Goal: Transaction & Acquisition: Subscribe to service/newsletter

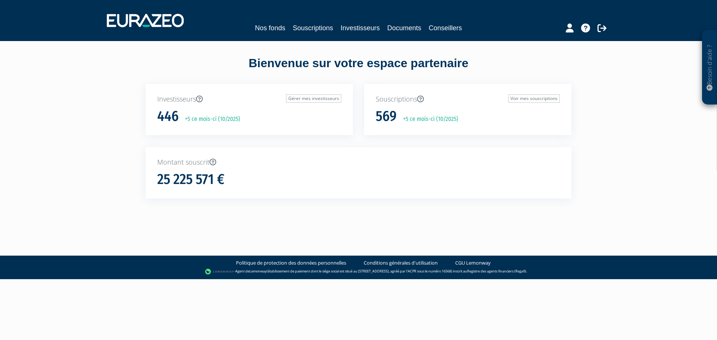
click at [100, 104] on div "Besoin d'aide ? × J'ai besoin d'aide Si vous avez une question à propos du fonc…" at bounding box center [358, 113] width 717 height 226
click at [61, 81] on div "Besoin d'aide ? × J'ai besoin d'aide Si vous avez une question à propos du fonc…" at bounding box center [358, 113] width 717 height 226
click at [366, 30] on link "Investisseurs" at bounding box center [360, 28] width 39 height 10
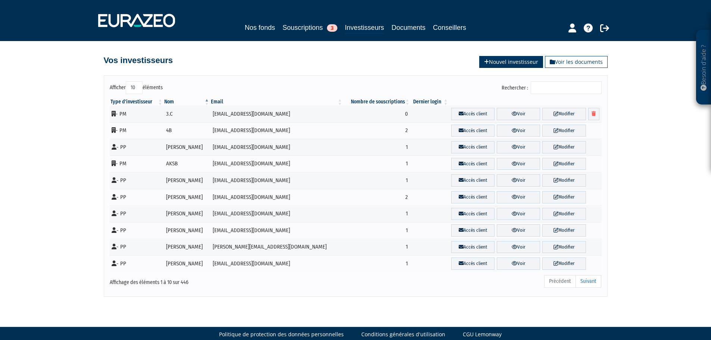
click at [516, 61] on link "Nouvel investisseur" at bounding box center [512, 62] width 64 height 12
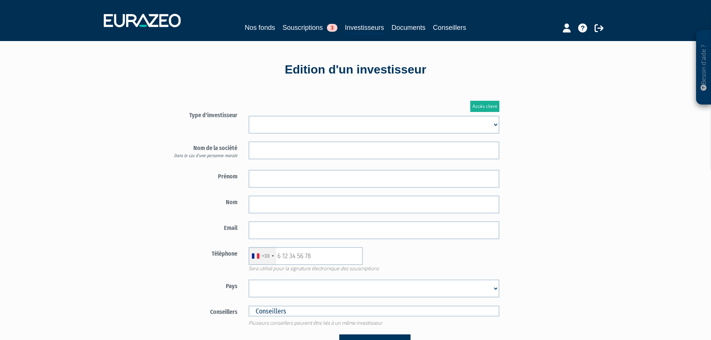
click at [286, 123] on select "Mr Mme Société" at bounding box center [374, 125] width 251 height 18
select select "3"
click at [249, 116] on select "Mr Mme Société" at bounding box center [374, 125] width 251 height 18
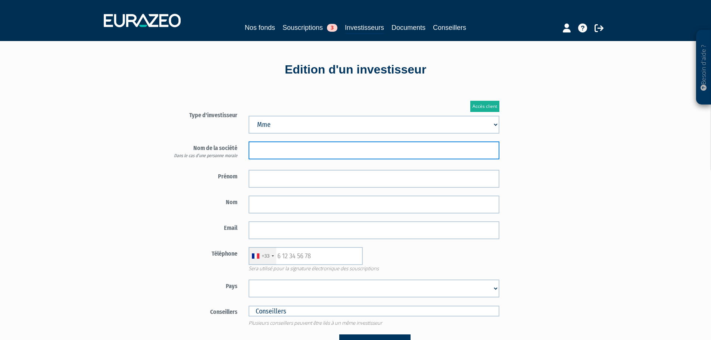
click at [272, 150] on input "text" at bounding box center [374, 151] width 251 height 18
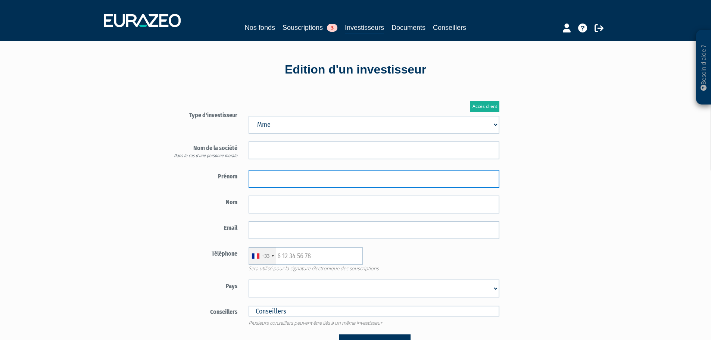
click at [271, 179] on input "text" at bounding box center [374, 179] width 251 height 18
click at [283, 179] on input "Marie BOUTET" at bounding box center [374, 179] width 251 height 18
type input "Marie"
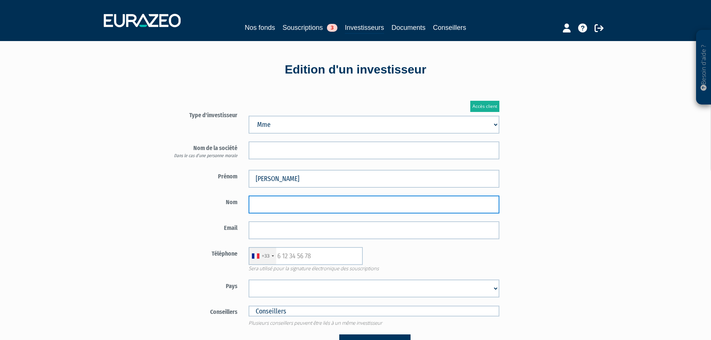
click at [281, 210] on input "text" at bounding box center [374, 205] width 251 height 18
paste input "BOUTET"
type input "BOUTET"
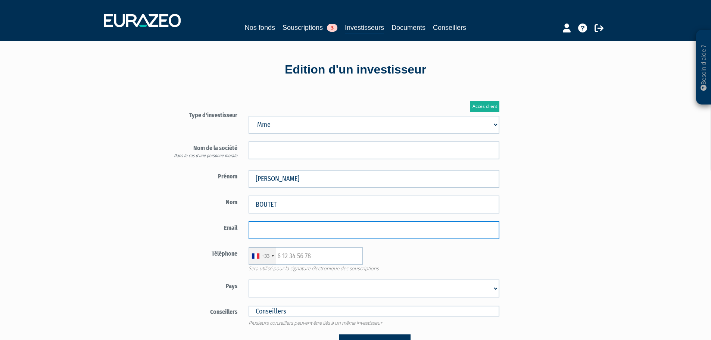
click at [264, 234] on input "email" at bounding box center [374, 230] width 251 height 18
click at [273, 227] on input "email" at bounding box center [374, 230] width 251 height 18
paste input "marie.boutet6245@orange.fr"
type input "marie.boutet6245@orange.fr"
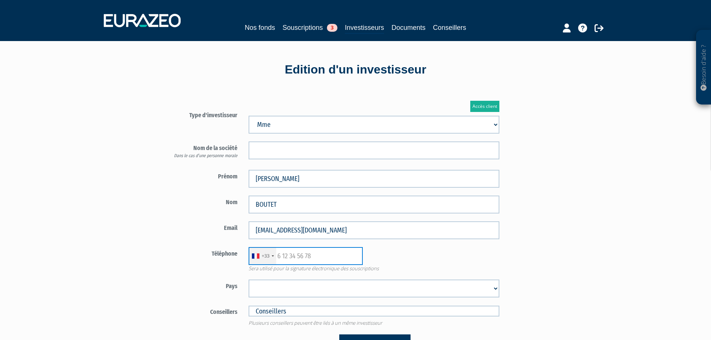
click at [291, 255] on input "text" at bounding box center [306, 256] width 114 height 18
paste input "651101011"
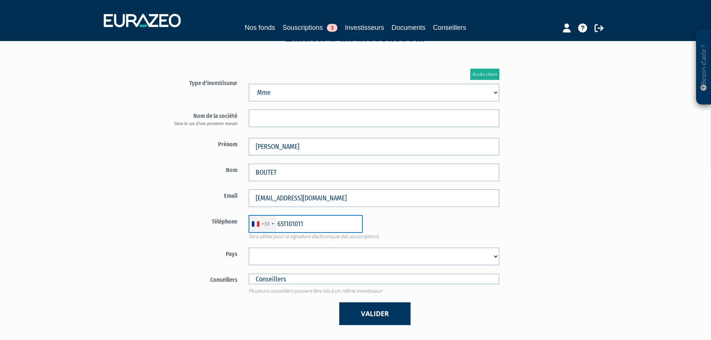
scroll to position [75, 0]
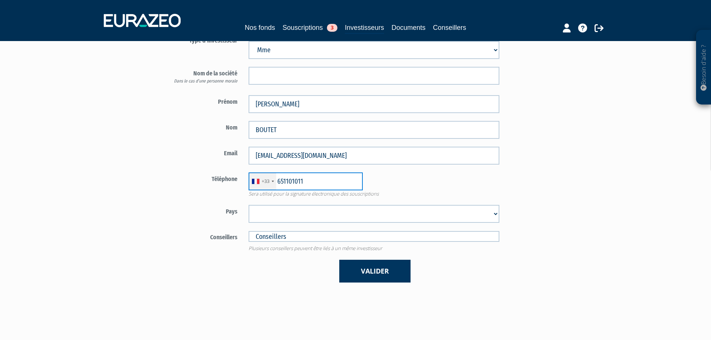
type input "651101011"
click at [286, 210] on select "Afghanistan Afrique du Sud Albanie Algérie Allemagne Andorre Angola Anguilla An…" at bounding box center [374, 214] width 251 height 18
select select "75"
click at [249, 205] on select "Afghanistan Afrique du Sud Albanie Algérie Allemagne Andorre Angola Anguilla An…" at bounding box center [374, 214] width 251 height 18
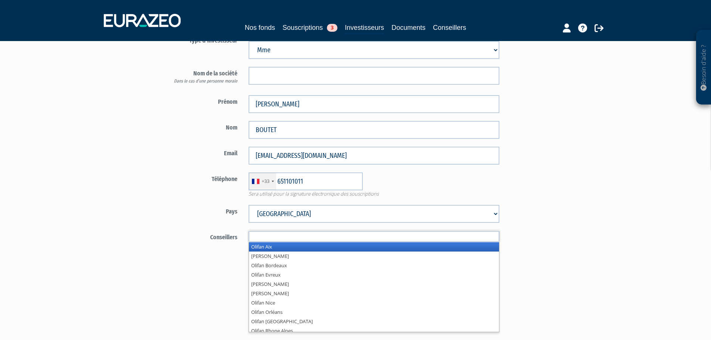
click at [300, 232] on input "text" at bounding box center [374, 236] width 251 height 11
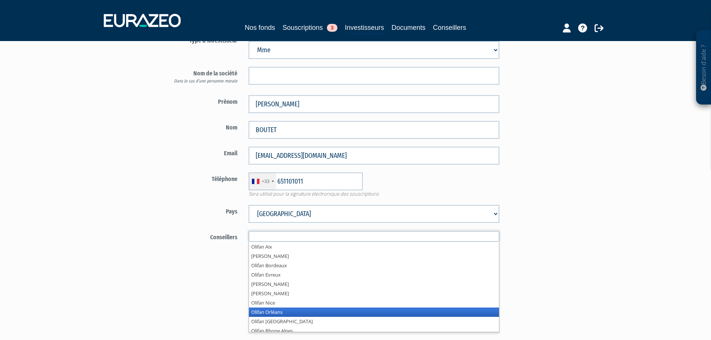
click at [287, 315] on li "Olifan Orléans" at bounding box center [374, 312] width 250 height 9
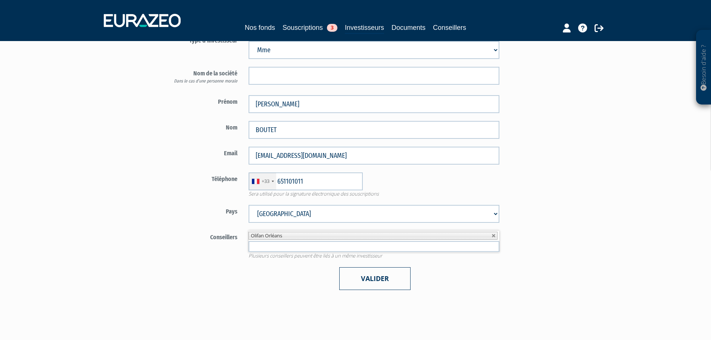
click at [376, 281] on button "Valider" at bounding box center [374, 278] width 71 height 23
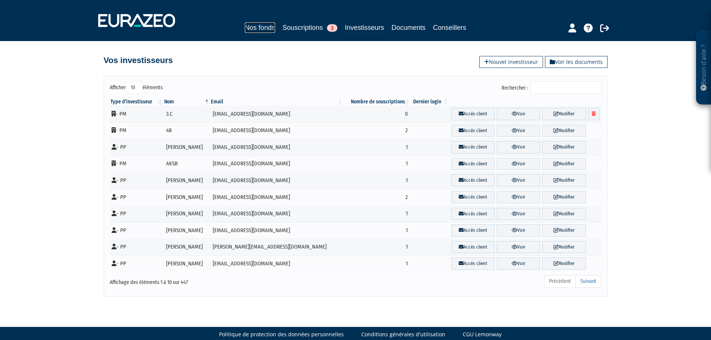
click at [256, 27] on link "Nos fonds" at bounding box center [260, 27] width 30 height 10
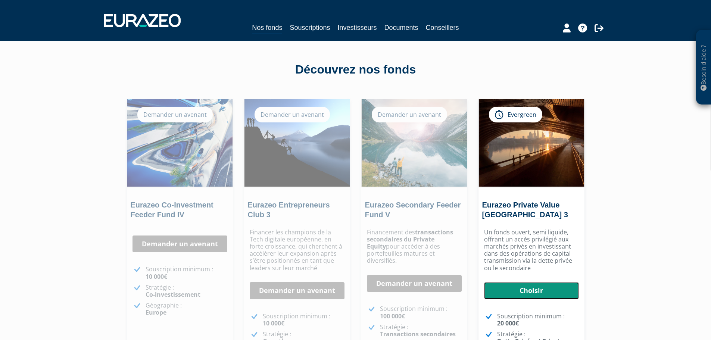
click at [545, 296] on link "Choisir" at bounding box center [531, 290] width 95 height 17
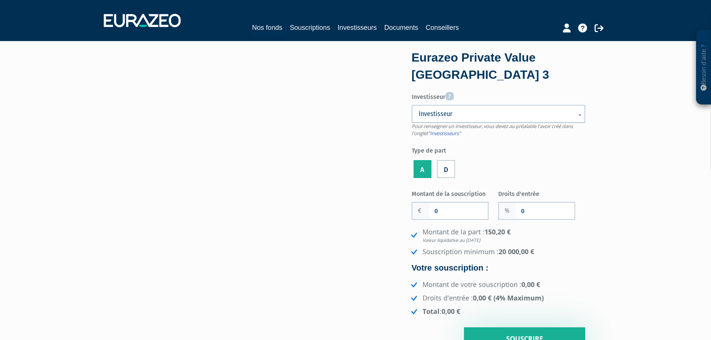
click at [465, 113] on span "Investisseur" at bounding box center [494, 113] width 150 height 9
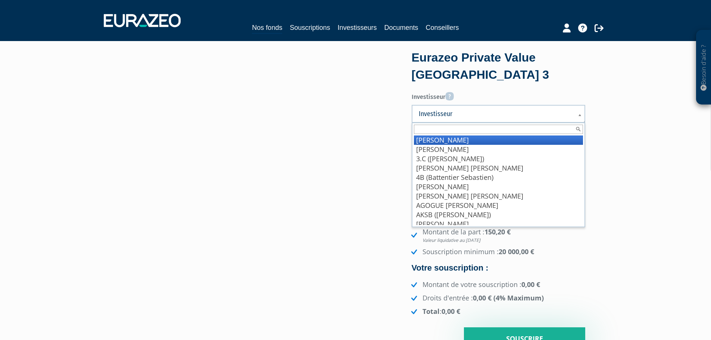
click at [484, 130] on input "text" at bounding box center [498, 129] width 169 height 9
click at [487, 131] on input "text" at bounding box center [498, 129] width 169 height 9
click at [488, 131] on input "text" at bounding box center [498, 129] width 169 height 9
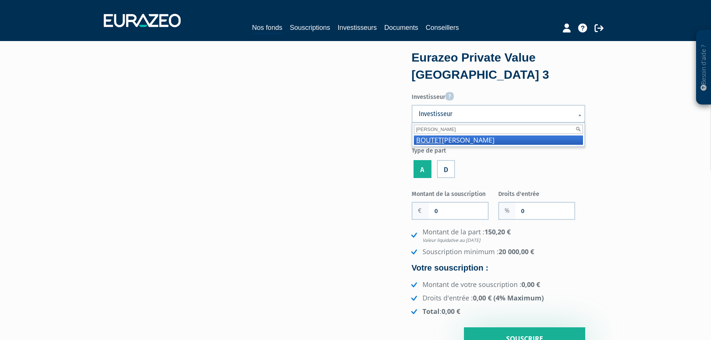
type input "boutet"
click at [486, 137] on li "BOUTET Marie" at bounding box center [498, 140] width 169 height 9
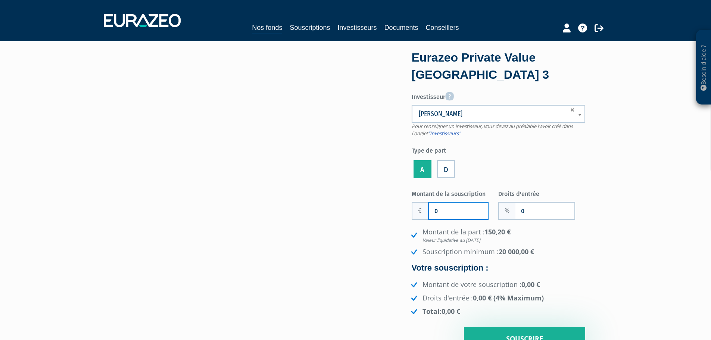
click at [442, 205] on input "0" at bounding box center [458, 211] width 59 height 16
drag, startPoint x: 443, startPoint y: 205, endPoint x: 94, endPoint y: 106, distance: 362.7
click at [384, 206] on div "Eurazeo Private Value Europe 3 Investisseur GIRAUD-BECQUART STEPHANIE" at bounding box center [356, 201] width 471 height 298
click at [440, 205] on input "0" at bounding box center [458, 211] width 59 height 16
type input "20 000"
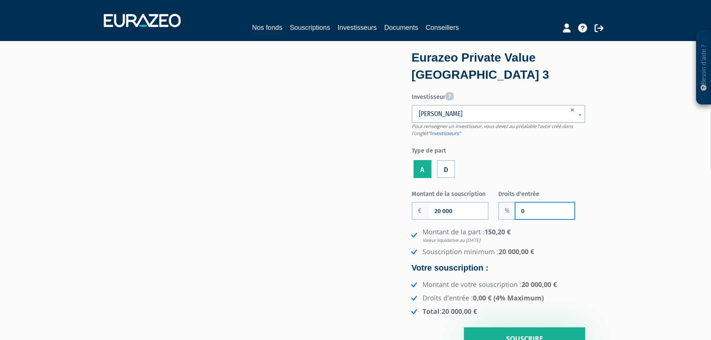
click at [539, 214] on input "0" at bounding box center [545, 211] width 59 height 16
type input "4"
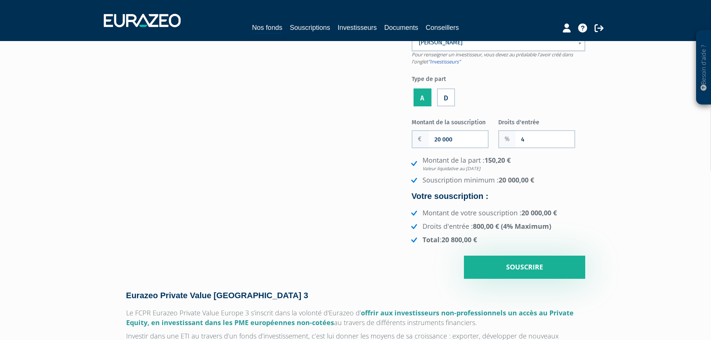
scroll to position [75, 0]
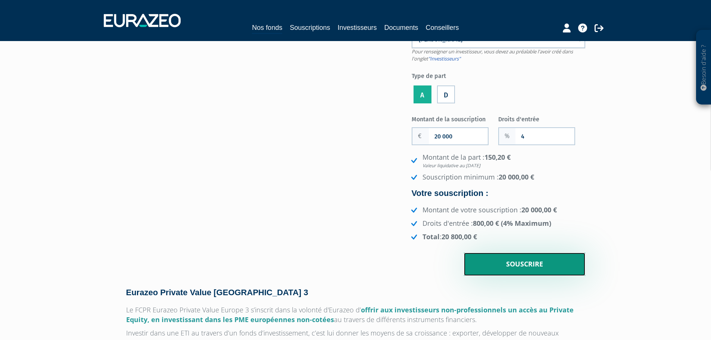
click at [524, 262] on input "Souscrire" at bounding box center [524, 264] width 121 height 23
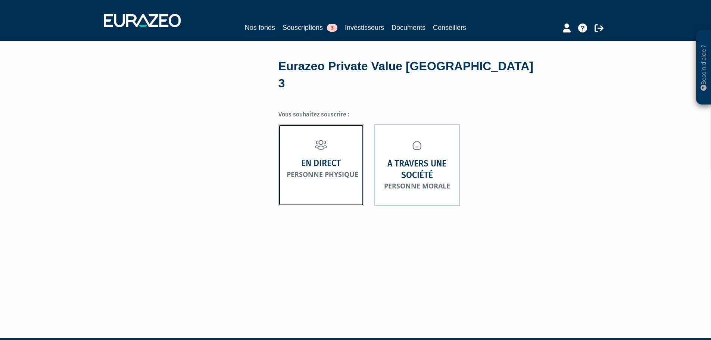
click at [308, 162] on link "En direct Personne physique" at bounding box center [322, 165] width 86 height 82
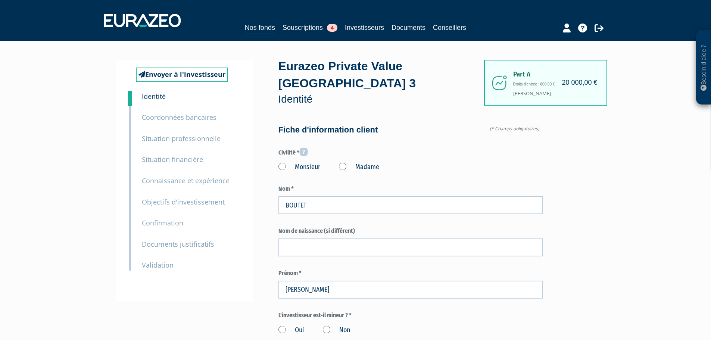
click at [342, 162] on label "Madame" at bounding box center [359, 167] width 40 height 10
click at [0, 0] on "Madame" at bounding box center [0, 0] width 0 height 0
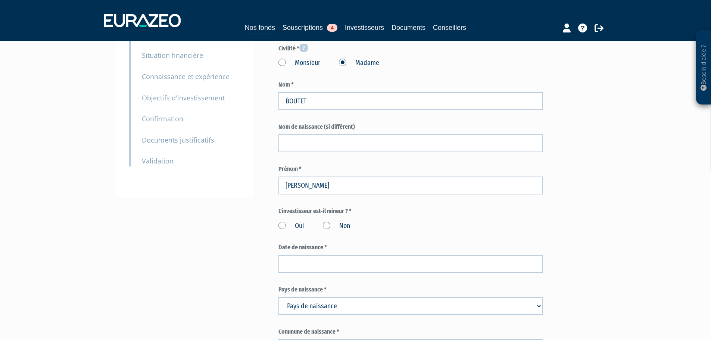
scroll to position [149, 0]
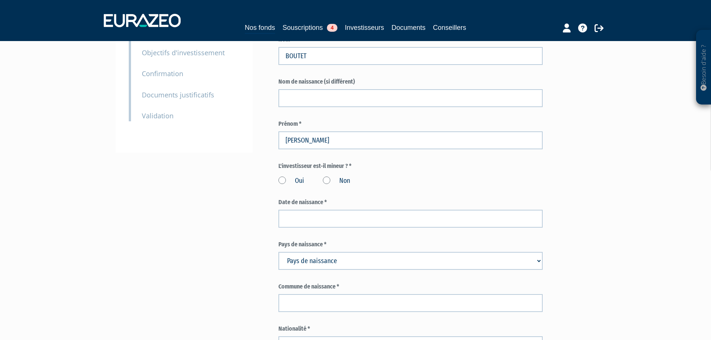
click at [326, 176] on label "Non" at bounding box center [336, 181] width 27 height 10
click at [0, 0] on input "Non" at bounding box center [0, 0] width 0 height 0
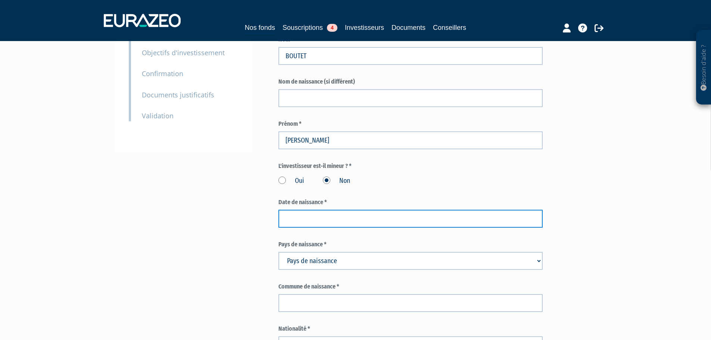
click at [324, 210] on input at bounding box center [411, 219] width 264 height 18
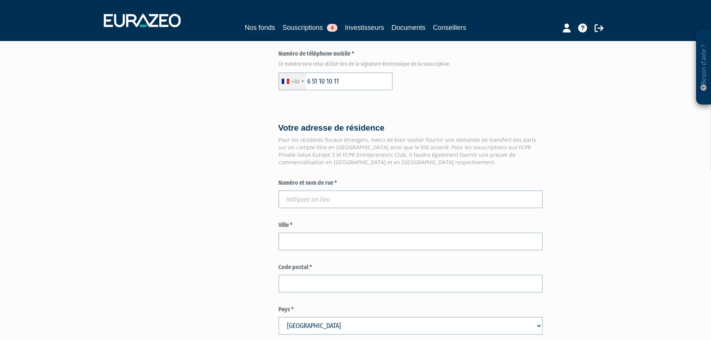
scroll to position [523, 0]
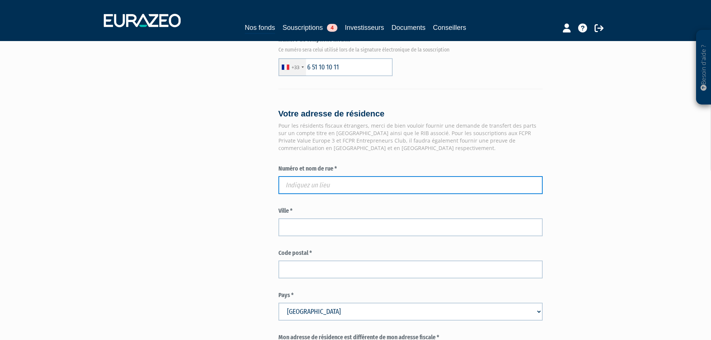
click at [338, 176] on input "text" at bounding box center [411, 185] width 264 height 18
paste input "7 rue du Maréchal Maunoury"
type input "7 Rue du Maréchal Maunoury, 45000 Orléans, France"
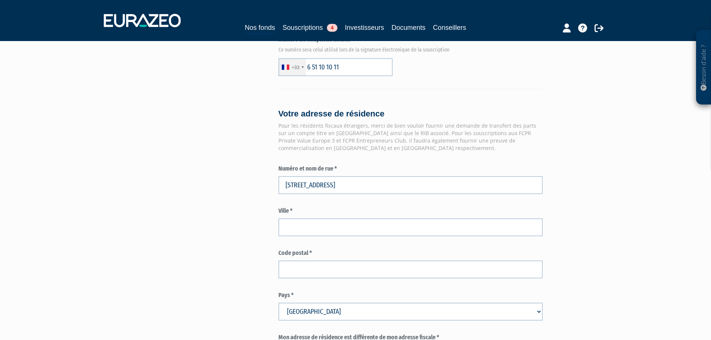
type input "Orléans"
type input "45000"
type input "7 Rue du Maréchal Maunoury"
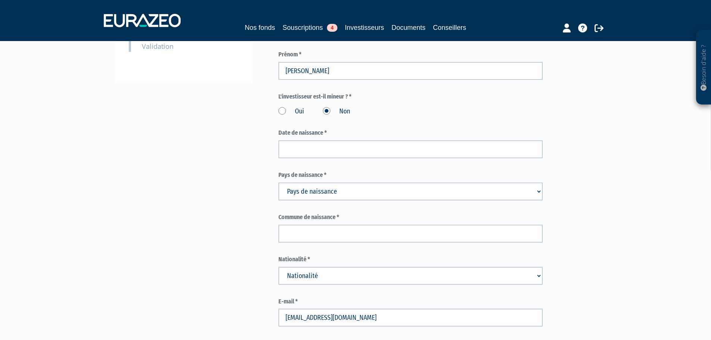
scroll to position [149, 0]
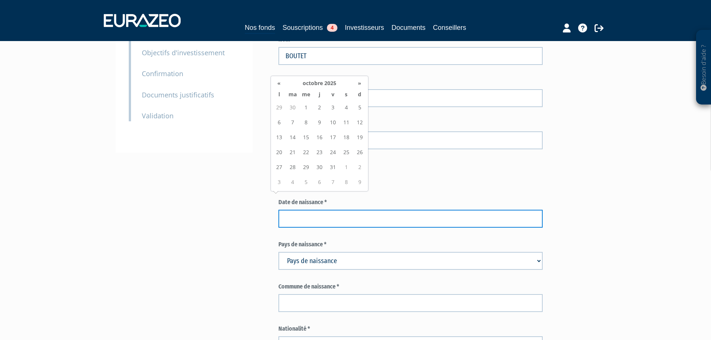
click at [338, 210] on input at bounding box center [411, 219] width 264 height 18
paste input "18/12/1999"
type input "18/12/1999"
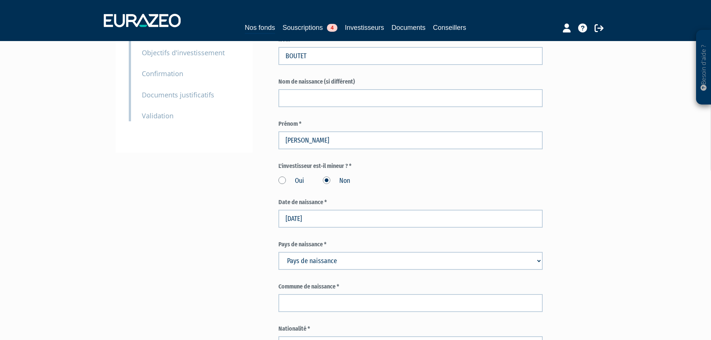
click at [300, 252] on select "Pays de naissance Afghanistan Afrique du Sud Albanie Algérie Allemagne Andorre" at bounding box center [411, 261] width 264 height 18
select select "75"
click at [279, 252] on select "Pays de naissance Afghanistan Afrique du Sud Albanie Algérie Allemagne Andorre" at bounding box center [411, 261] width 264 height 18
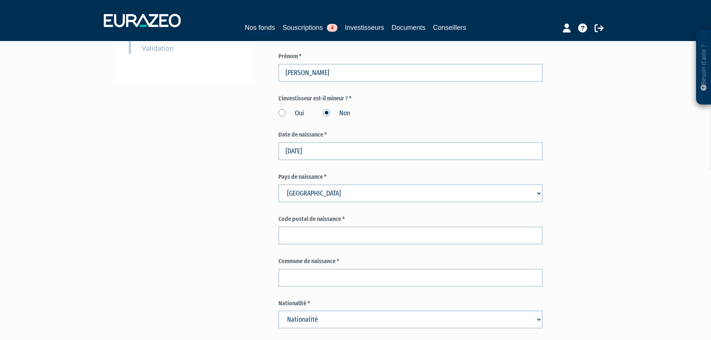
scroll to position [224, 0]
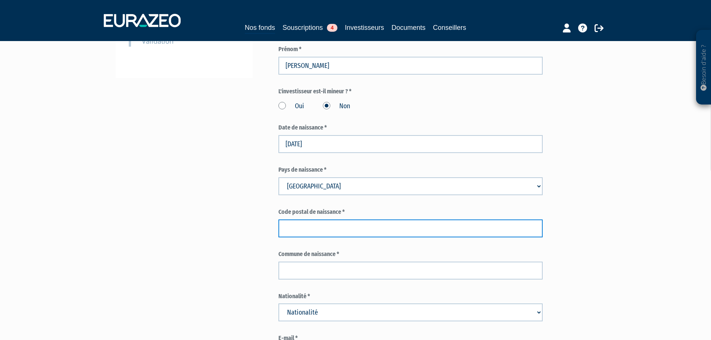
click at [288, 220] on input "text" at bounding box center [411, 229] width 264 height 18
type input "33400"
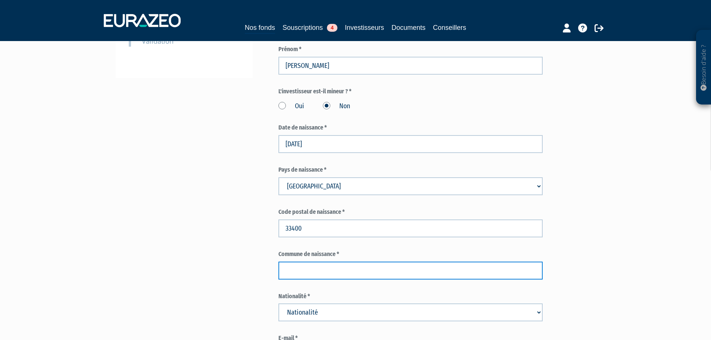
click at [337, 262] on input "text" at bounding box center [411, 271] width 264 height 18
click at [290, 262] on input "text" at bounding box center [411, 271] width 264 height 18
type input "Talence"
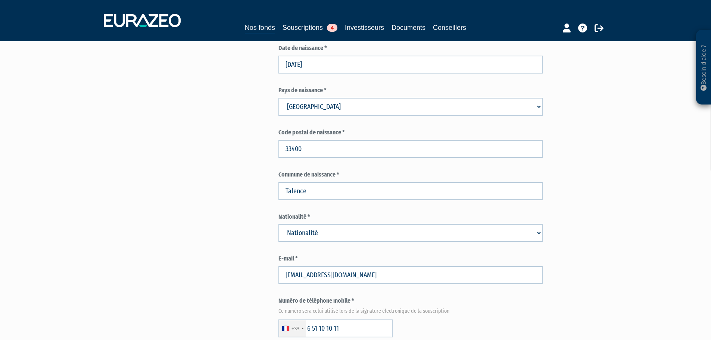
scroll to position [336, 0]
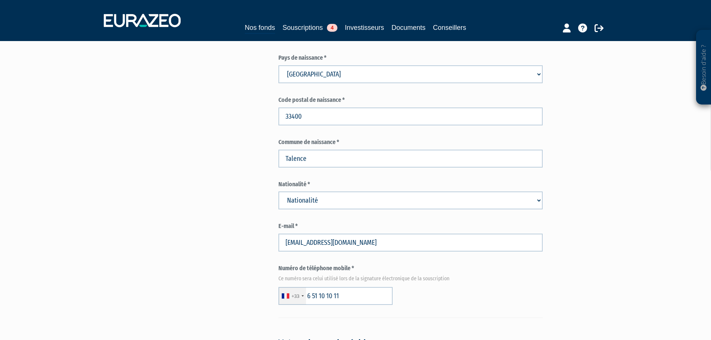
click at [304, 192] on select "Nationalité Afghanistan Afrique du Sud Albanie Algérie Allemagne Andorre" at bounding box center [411, 201] width 264 height 18
select select "75"
click at [279, 192] on select "Nationalité Afghanistan Afrique du Sud Albanie Algérie Allemagne Andorre" at bounding box center [411, 201] width 264 height 18
click at [216, 239] on div "Envoyer à l'investisseur 1 Identité 2 Coordonnées bancaires 3 Situation profess…" at bounding box center [355, 258] width 469 height 1068
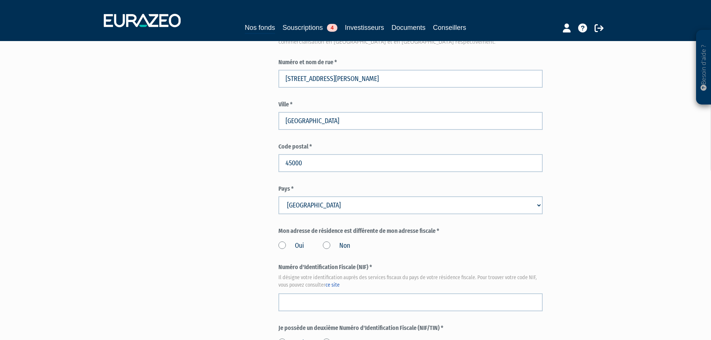
scroll to position [672, 0]
click at [328, 241] on label "Non" at bounding box center [336, 246] width 27 height 10
click at [0, 0] on input "Non" at bounding box center [0, 0] width 0 height 0
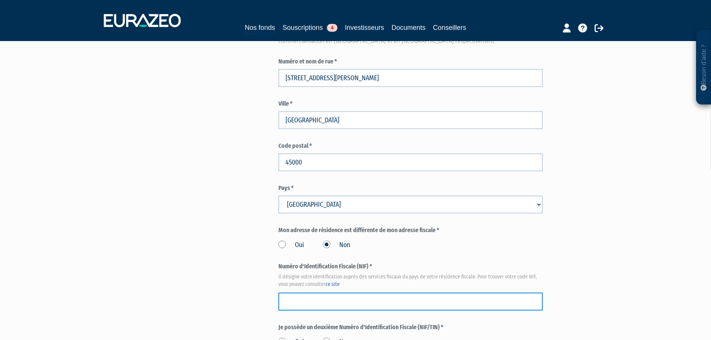
click at [375, 293] on input "text" at bounding box center [411, 302] width 264 height 18
paste input "30 04 534 964 088"
type input "30 04 534 964 088"
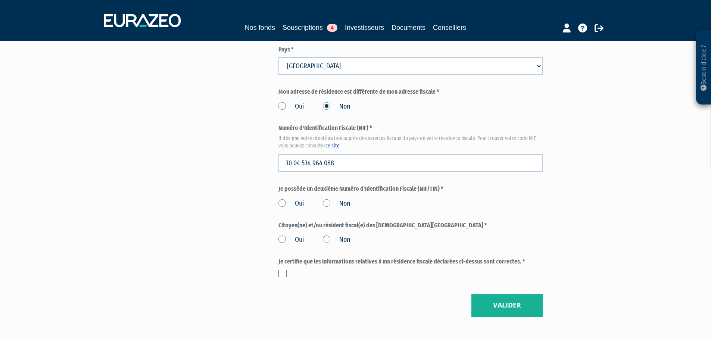
scroll to position [822, 0]
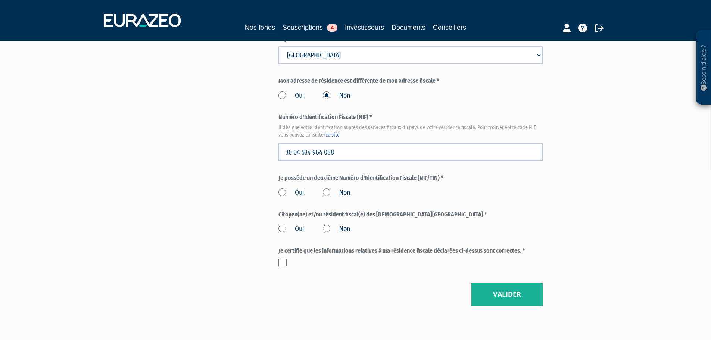
click at [326, 188] on label "Non" at bounding box center [336, 193] width 27 height 10
click at [0, 0] on input "Non" at bounding box center [0, 0] width 0 height 0
click at [325, 224] on label "Non" at bounding box center [336, 229] width 27 height 10
click at [0, 0] on input "Non" at bounding box center [0, 0] width 0 height 0
click at [282, 259] on label at bounding box center [283, 262] width 8 height 7
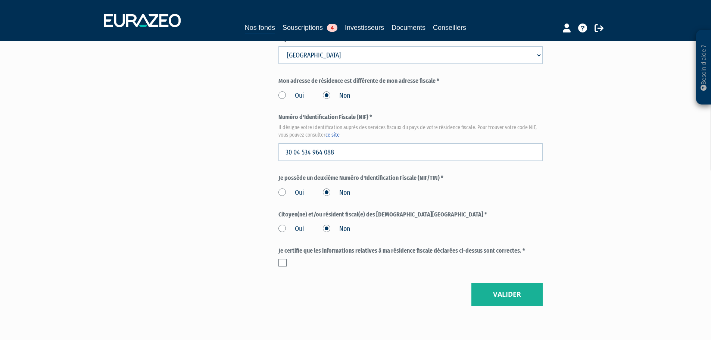
click at [0, 0] on input "checkbox" at bounding box center [0, 0] width 0 height 0
click at [509, 283] on button "Valider" at bounding box center [507, 294] width 71 height 23
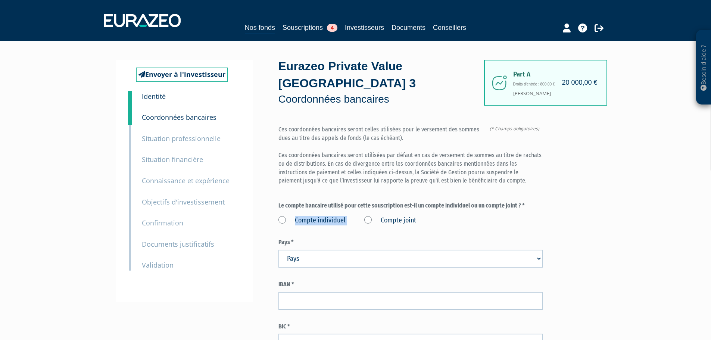
click at [282, 216] on label "Compte individuel" at bounding box center [312, 221] width 67 height 10
click at [279, 216] on label "Compte individuel" at bounding box center [312, 221] width 67 height 10
click at [0, 0] on individuel "Compte individuel" at bounding box center [0, 0] width 0 height 0
click at [311, 250] on select "Pays [GEOGRAPHIC_DATA] [GEOGRAPHIC_DATA] [GEOGRAPHIC_DATA] [GEOGRAPHIC_DATA] [G…" at bounding box center [411, 259] width 264 height 18
select select "75"
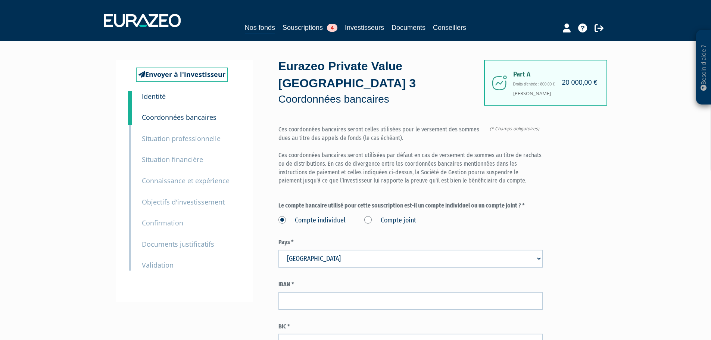
click at [279, 250] on select "Pays [GEOGRAPHIC_DATA] [GEOGRAPHIC_DATA] [GEOGRAPHIC_DATA] [GEOGRAPHIC_DATA] [G…" at bounding box center [411, 259] width 264 height 18
click at [237, 279] on div "Envoyer à l'investisseur 1 Identité 2 Coordonnées bancaires 3 Situation profess…" at bounding box center [184, 181] width 137 height 242
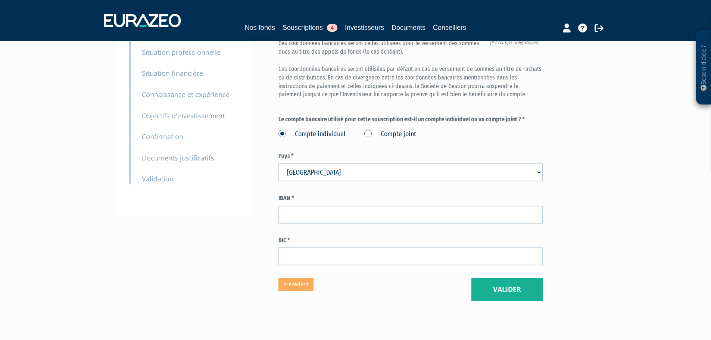
scroll to position [103, 0]
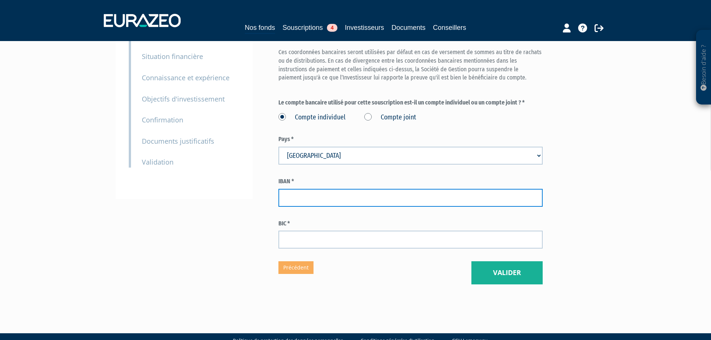
click at [361, 189] on input "text" at bounding box center [411, 198] width 264 height 18
paste input "FR76 1558 9335 5906 5261 6164 042"
type input "FR76 1558 9335 5906 5261 6164 042"
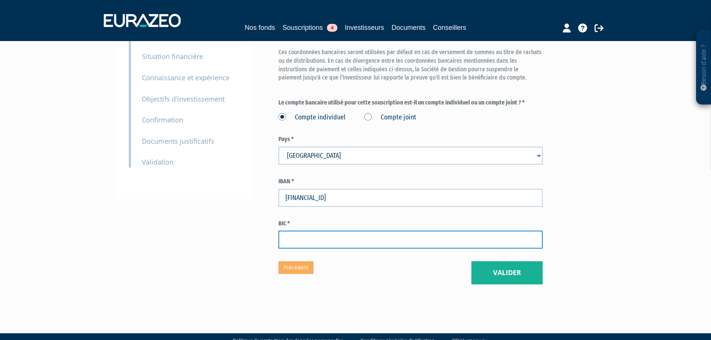
click at [334, 231] on input "text" at bounding box center [411, 240] width 264 height 18
paste input "CMBRFR2BXXX"
type input "CMBRFR2BXXX"
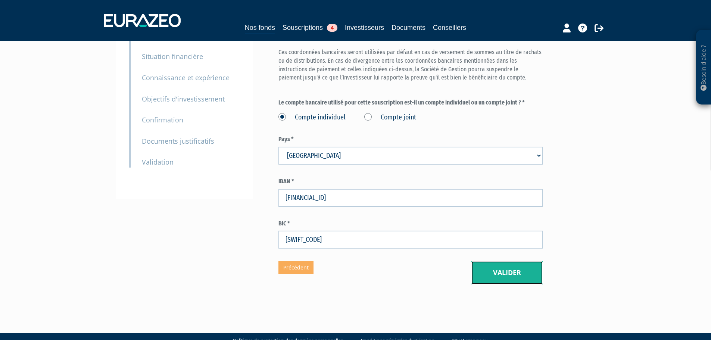
click at [502, 261] on button "Valider" at bounding box center [507, 272] width 71 height 23
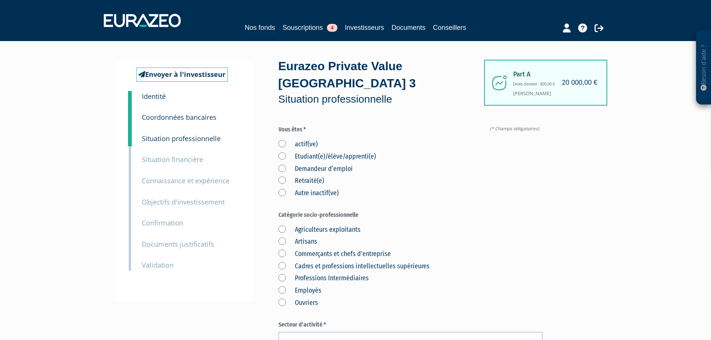
click at [307, 140] on label "actif(ve)" at bounding box center [298, 145] width 39 height 10
click at [0, 0] on input "actif(ve)" at bounding box center [0, 0] width 0 height 0
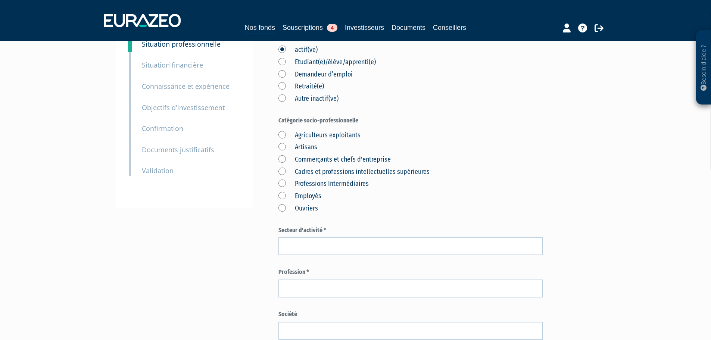
scroll to position [112, 0]
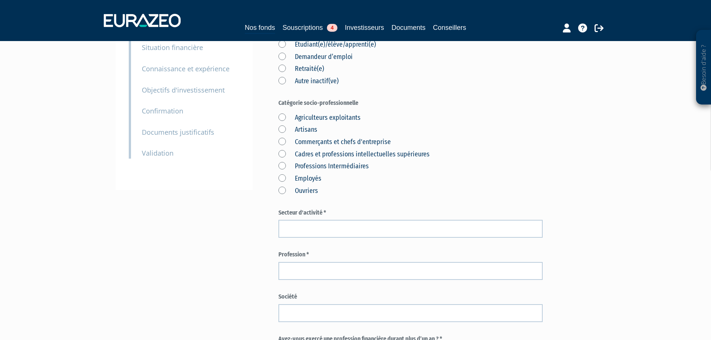
drag, startPoint x: 282, startPoint y: 125, endPoint x: 375, endPoint y: 122, distance: 93.4
click at [344, 137] on label "Commerçants et chefs d'entreprise" at bounding box center [335, 142] width 112 height 10
drag, startPoint x: 490, startPoint y: 131, endPoint x: 498, endPoint y: 115, distance: 18.4
click at [490, 131] on div "Agriculteurs exploitants Artisans Commerçants et chefs d'entreprise Cadres et p…" at bounding box center [411, 154] width 264 height 86
click at [331, 162] on label "Professions Intermédiaires" at bounding box center [324, 167] width 90 height 10
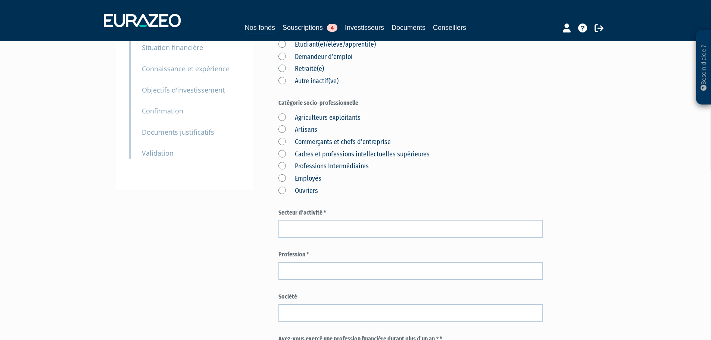
click at [0, 0] on Intermédiaires "Professions Intermédiaires" at bounding box center [0, 0] width 0 height 0
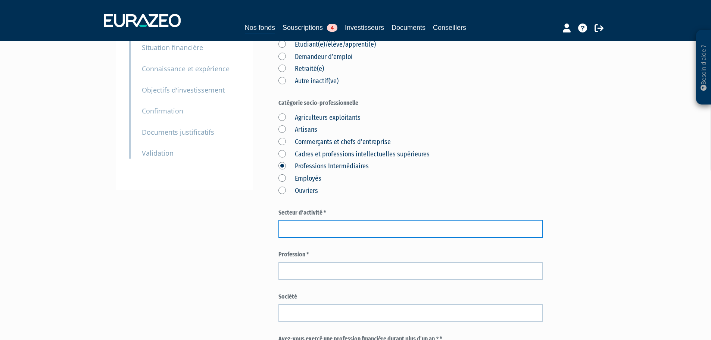
click at [319, 220] on input "text" at bounding box center [411, 229] width 264 height 18
type input "Santé"
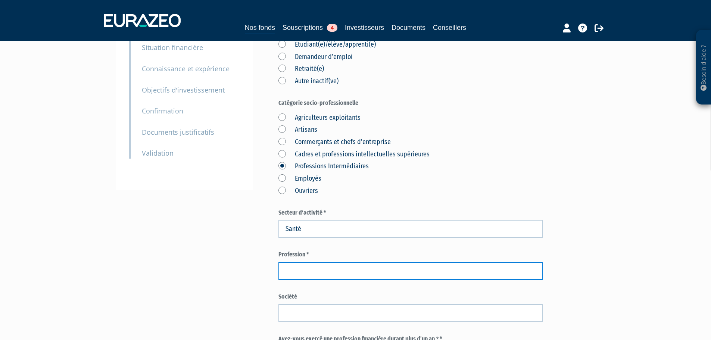
click at [303, 262] on input "text" at bounding box center [411, 271] width 264 height 18
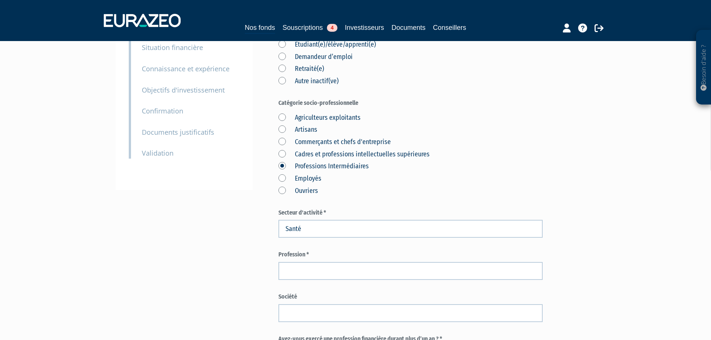
click at [236, 204] on div "Envoyer à l'investisseur 1 Identité 2 Coordonnées bancaires 3 Situation profess…" at bounding box center [355, 254] width 469 height 612
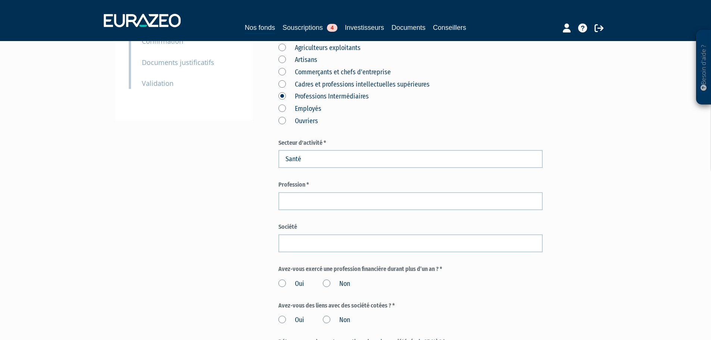
scroll to position [187, 0]
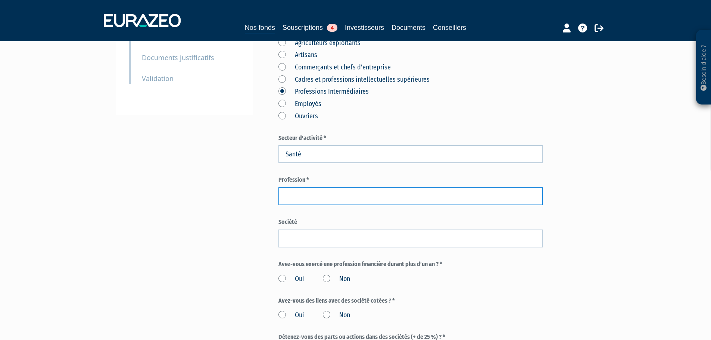
click at [301, 187] on input "text" at bounding box center [411, 196] width 264 height 18
click at [315, 187] on input "text" at bounding box center [411, 196] width 264 height 18
paste input "Chirurgien Dentiste"
type input "Chirurgien Dentiste"
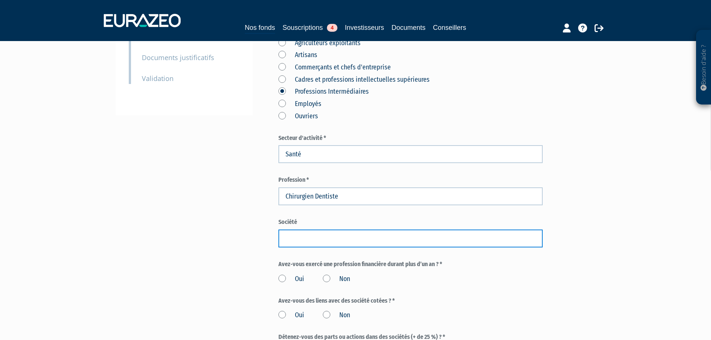
click at [300, 230] on input "text" at bounding box center [411, 239] width 264 height 18
click at [334, 230] on input "text" at bounding box center [411, 239] width 264 height 18
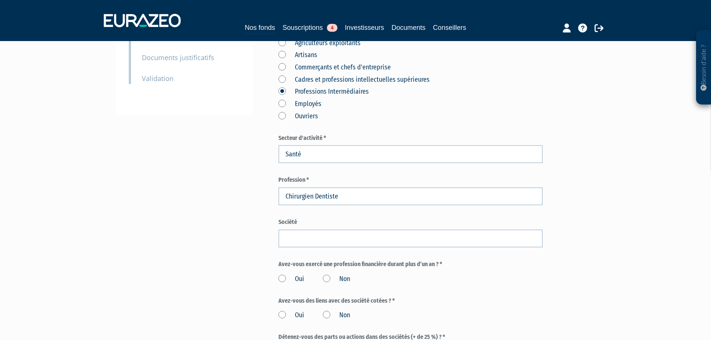
click at [153, 207] on div "Envoyer à l'investisseur 1 Identité 2 Coordonnées bancaires 3 Situation profess…" at bounding box center [355, 179] width 469 height 612
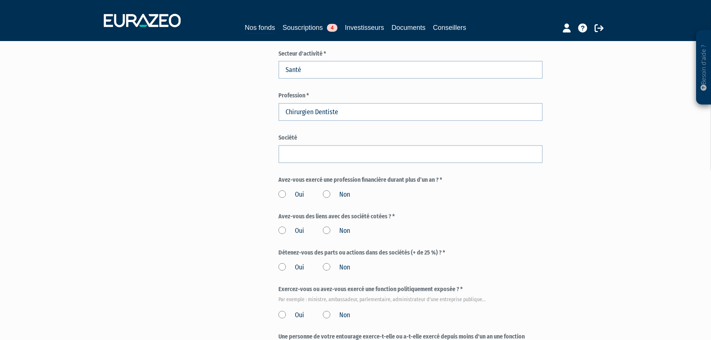
scroll to position [299, 0]
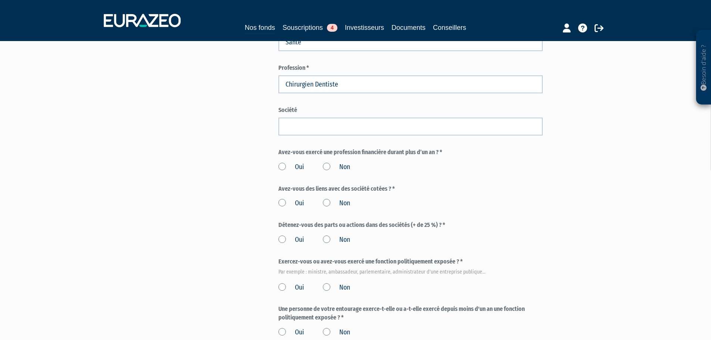
drag, startPoint x: 327, startPoint y: 150, endPoint x: 301, endPoint y: 138, distance: 29.1
click at [327, 162] on label "Non" at bounding box center [336, 167] width 27 height 10
click at [0, 0] on input "Non" at bounding box center [0, 0] width 0 height 0
click at [326, 199] on label "Non" at bounding box center [336, 204] width 27 height 10
click at [0, 0] on input "Non" at bounding box center [0, 0] width 0 height 0
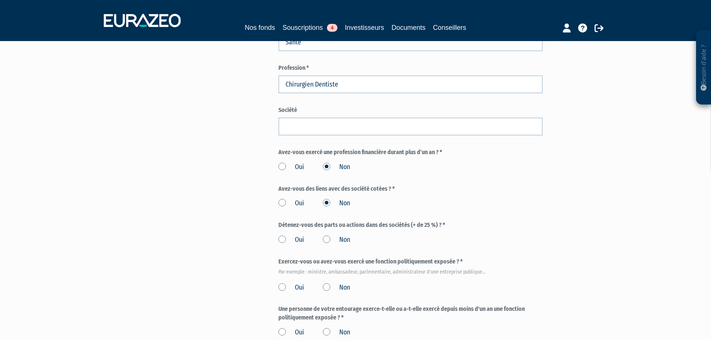
drag, startPoint x: 326, startPoint y: 221, endPoint x: 339, endPoint y: 243, distance: 25.2
click at [327, 235] on label "Non" at bounding box center [336, 240] width 27 height 10
click at [0, 0] on input "Non" at bounding box center [0, 0] width 0 height 0
click at [327, 283] on label "Non" at bounding box center [336, 288] width 27 height 10
click at [0, 0] on input "Non" at bounding box center [0, 0] width 0 height 0
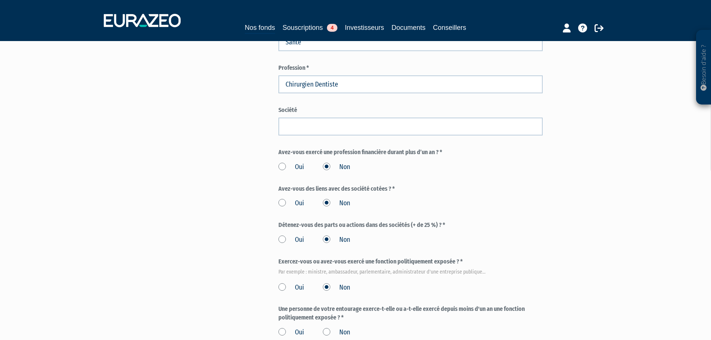
click at [326, 328] on label "Non" at bounding box center [336, 333] width 27 height 10
click at [0, 0] on input "Non" at bounding box center [0, 0] width 0 height 0
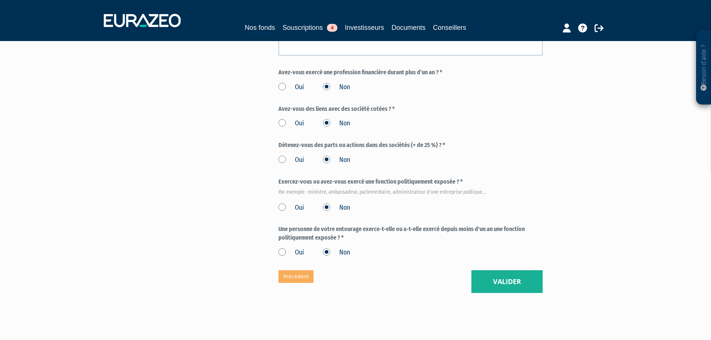
scroll to position [387, 0]
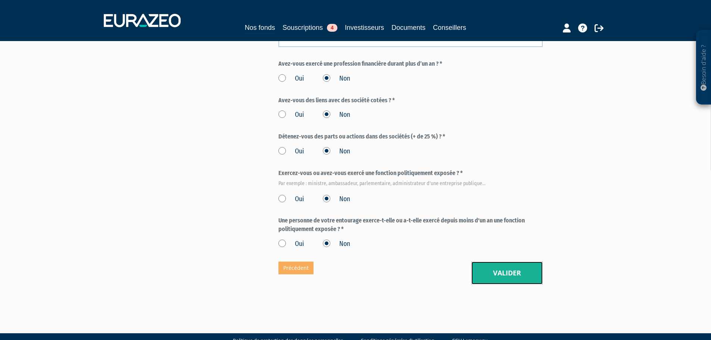
click at [515, 262] on button "Valider" at bounding box center [507, 273] width 71 height 23
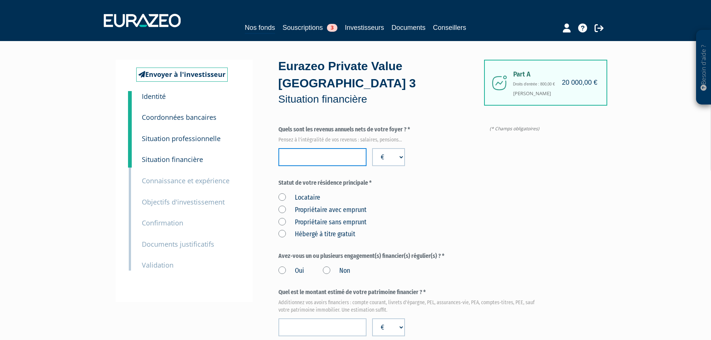
click at [316, 148] on input "number" at bounding box center [323, 157] width 88 height 18
type input "100000"
click at [484, 190] on div "Locataire Propriétaire avec emprunt Propriétaire sans emprunt Hébergé à titre g…" at bounding box center [411, 214] width 264 height 49
click at [283, 193] on label "Locataire" at bounding box center [300, 198] width 42 height 10
click at [0, 0] on input "Locataire" at bounding box center [0, 0] width 0 height 0
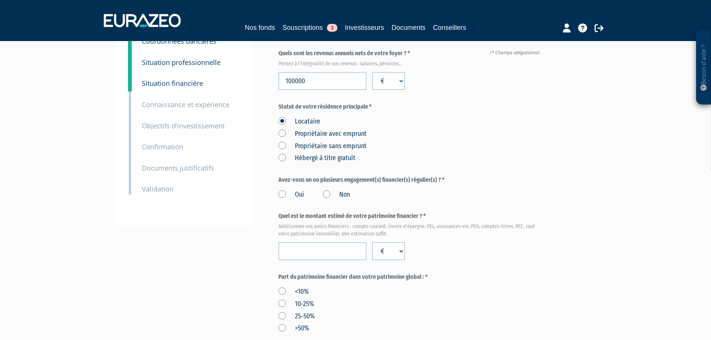
scroll to position [112, 0]
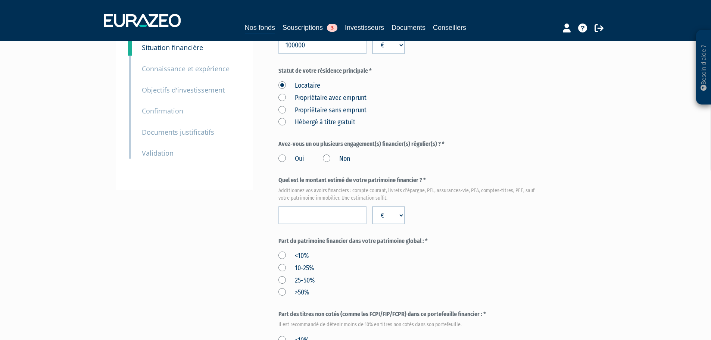
click at [328, 154] on label "Non" at bounding box center [336, 159] width 27 height 10
click at [0, 0] on input "Non" at bounding box center [0, 0] width 0 height 0
click at [329, 207] on input "number" at bounding box center [323, 216] width 88 height 18
type input "290000"
click at [227, 226] on div "Envoyer à l'investisseur 1 Identité 2 Coordonnées bancaires 3 Situation profess…" at bounding box center [355, 271] width 469 height 647
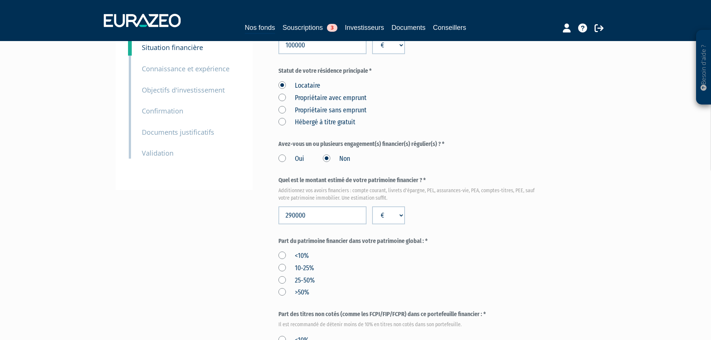
click at [283, 288] on label ">50%" at bounding box center [294, 293] width 31 height 10
click at [0, 0] on input ">50%" at bounding box center [0, 0] width 0 height 0
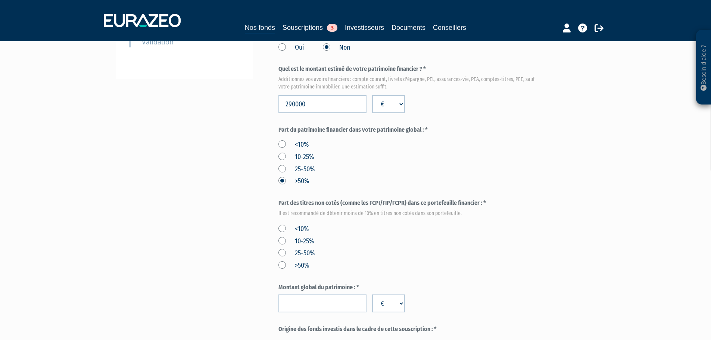
scroll to position [224, 0]
click at [283, 224] on label "<10%" at bounding box center [294, 229] width 30 height 10
click at [0, 0] on input "<10%" at bounding box center [0, 0] width 0 height 0
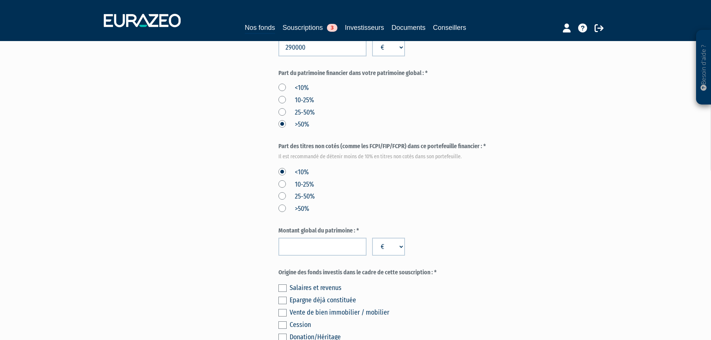
scroll to position [299, 0]
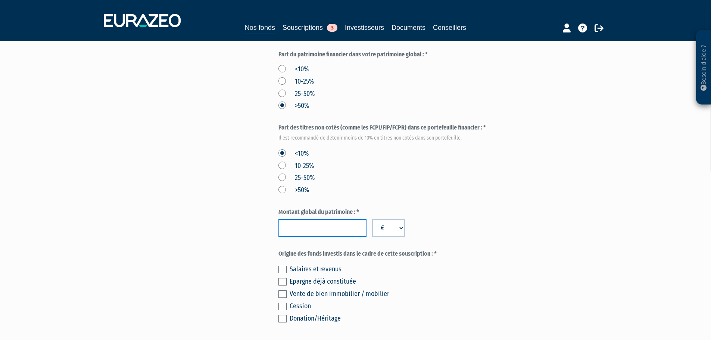
click at [308, 219] on input "number" at bounding box center [323, 228] width 88 height 18
type input "290000"
click at [567, 222] on div "Part A 20 000,00 € Droits d'entrée : 800,00 € Marie BOUTET Eurazeo Private Valu…" at bounding box center [437, 84] width 317 height 647
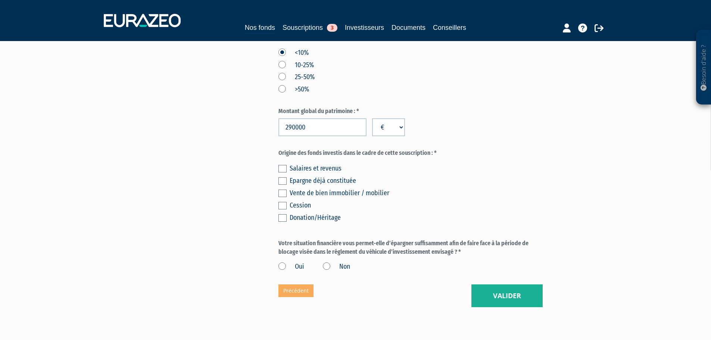
scroll to position [411, 0]
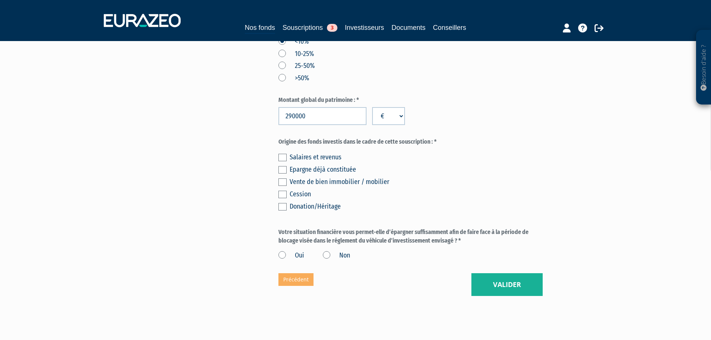
click at [282, 154] on label at bounding box center [283, 157] width 8 height 7
click at [0, 0] on input "checkbox" at bounding box center [0, 0] width 0 height 0
click at [283, 251] on label "Oui" at bounding box center [292, 256] width 26 height 10
click at [0, 0] on input "Oui" at bounding box center [0, 0] width 0 height 0
click at [501, 273] on button "Valider" at bounding box center [507, 284] width 71 height 23
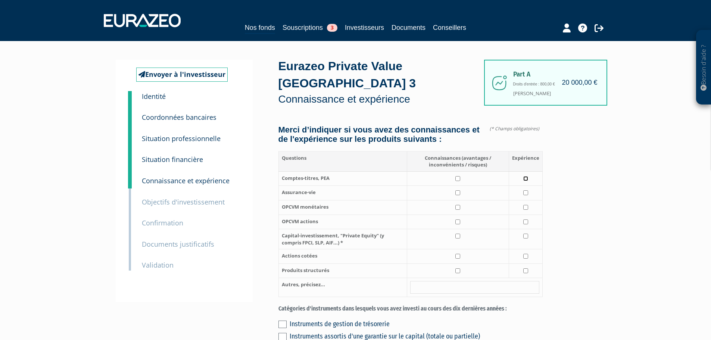
click at [526, 176] on input "checkbox" at bounding box center [526, 178] width 5 height 5
checkbox input "true"
click at [526, 186] on td at bounding box center [526, 193] width 34 height 15
checkbox input "true"
click at [526, 254] on input "checkbox" at bounding box center [526, 256] width 5 height 5
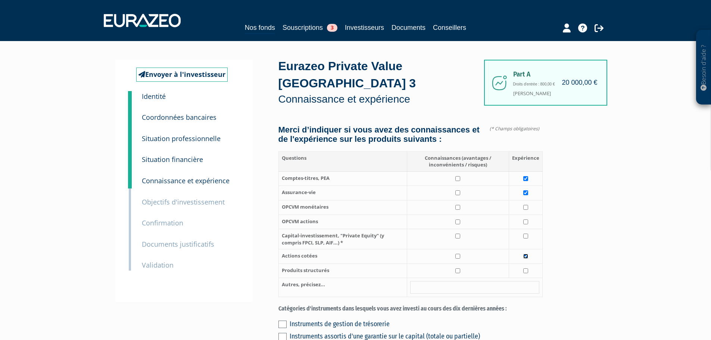
checkbox input "true"
click at [460, 254] on input "checkbox" at bounding box center [458, 256] width 5 height 5
checkbox input "true"
click at [459, 269] on input "checkbox" at bounding box center [458, 271] width 5 height 5
checkbox input "true"
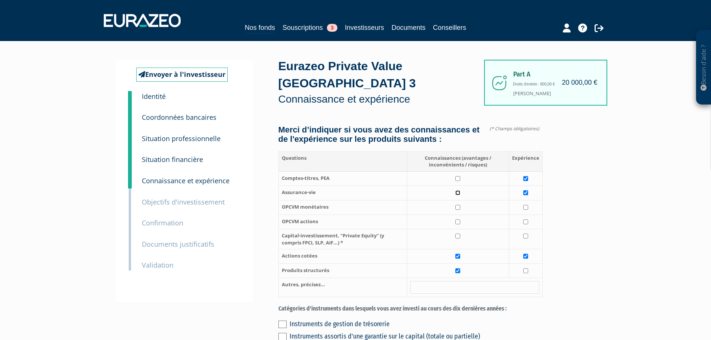
click at [459, 190] on input "checkbox" at bounding box center [458, 192] width 5 height 5
checkbox input "true"
click at [459, 171] on td at bounding box center [458, 178] width 102 height 15
checkbox input "true"
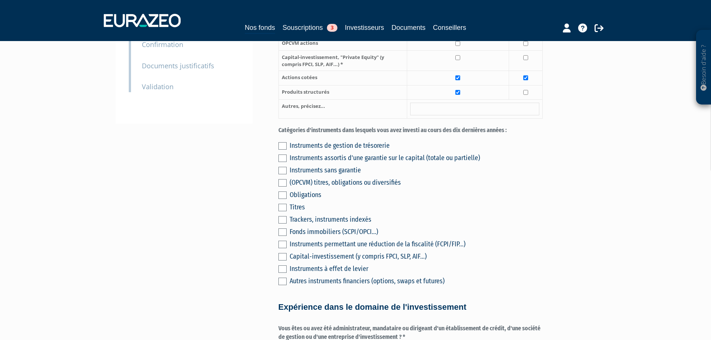
scroll to position [187, 0]
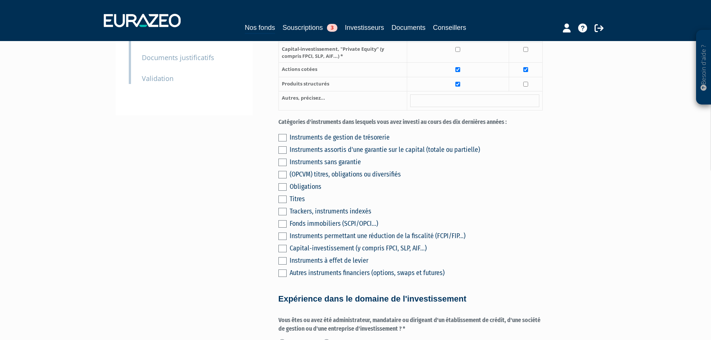
click at [283, 134] on label at bounding box center [283, 137] width 8 height 7
click at [0, 0] on input "checkbox" at bounding box center [0, 0] width 0 height 0
click at [283, 146] on div "Instruments de gestion de trésorerie Instruments assortis d'une garantie sur le…" at bounding box center [411, 204] width 264 height 148
click at [285, 146] on label at bounding box center [283, 149] width 8 height 7
click at [0, 0] on input "checkbox" at bounding box center [0, 0] width 0 height 0
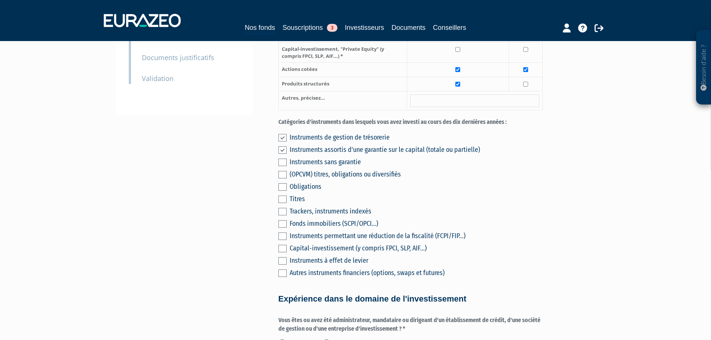
click at [282, 159] on label at bounding box center [283, 162] width 8 height 7
click at [0, 0] on input "checkbox" at bounding box center [0, 0] width 0 height 0
click at [279, 171] on label at bounding box center [283, 174] width 8 height 7
click at [0, 0] on input "checkbox" at bounding box center [0, 0] width 0 height 0
click at [282, 196] on label at bounding box center [283, 199] width 8 height 7
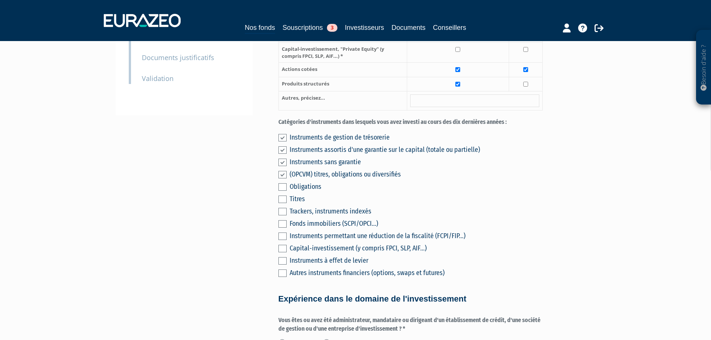
click at [0, 0] on input "checkbox" at bounding box center [0, 0] width 0 height 0
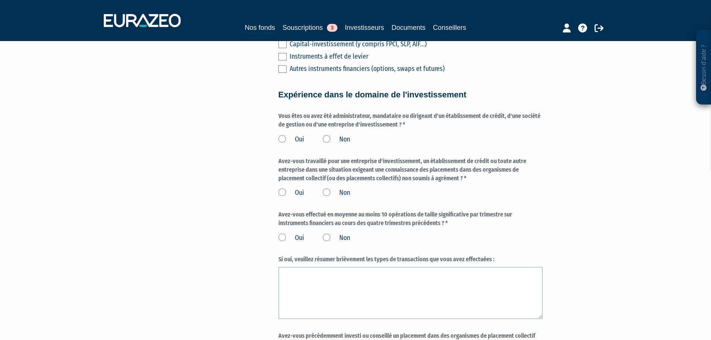
scroll to position [411, 0]
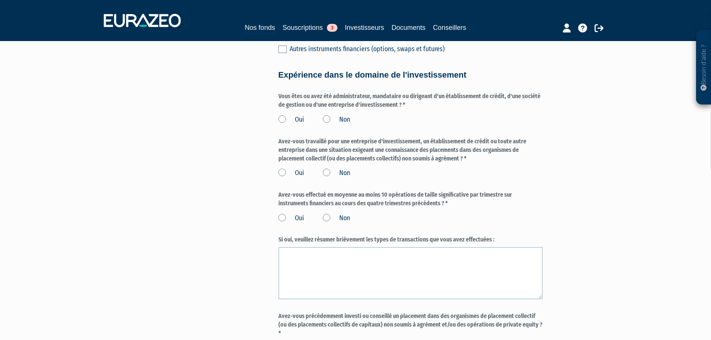
click at [327, 115] on label "Non" at bounding box center [336, 120] width 27 height 10
click at [0, 0] on input "Non" at bounding box center [0, 0] width 0 height 0
click at [326, 168] on label "Non" at bounding box center [336, 173] width 27 height 10
click at [0, 0] on input "Non" at bounding box center [0, 0] width 0 height 0
click at [326, 214] on label "Non" at bounding box center [336, 219] width 27 height 10
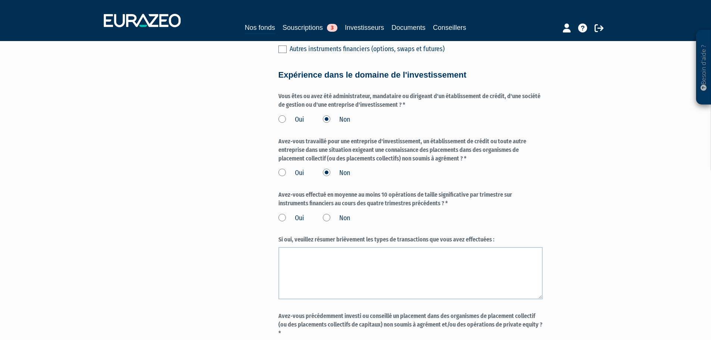
click at [0, 0] on input "Non" at bounding box center [0, 0] width 0 height 0
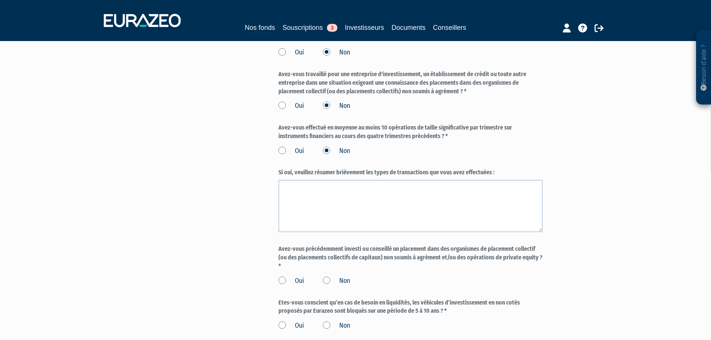
scroll to position [523, 0]
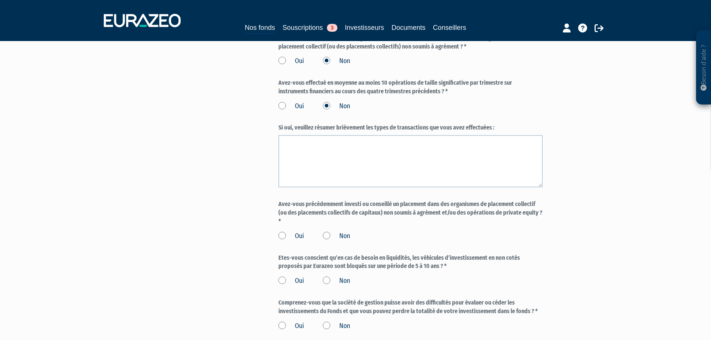
click at [329, 232] on label "Non" at bounding box center [336, 237] width 27 height 10
click at [0, 0] on input "Non" at bounding box center [0, 0] width 0 height 0
click at [329, 276] on label "Non" at bounding box center [336, 281] width 27 height 10
click at [0, 0] on input "Non" at bounding box center [0, 0] width 0 height 0
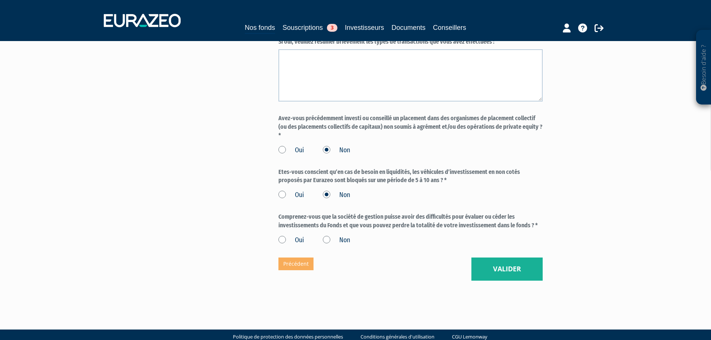
scroll to position [614, 0]
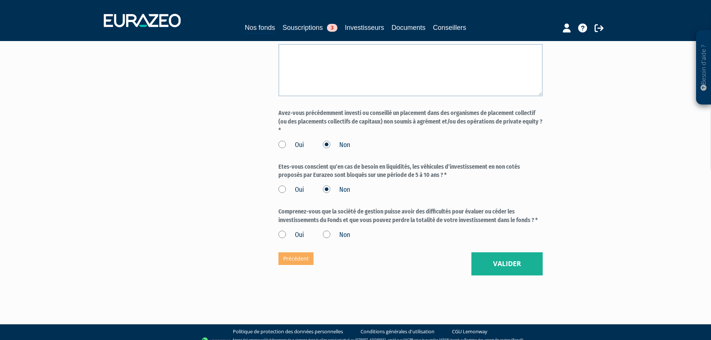
click at [285, 185] on label "Oui" at bounding box center [292, 190] width 26 height 10
click at [0, 0] on input "Oui" at bounding box center [0, 0] width 0 height 0
click at [279, 230] on label "Oui" at bounding box center [292, 235] width 26 height 10
click at [0, 0] on input "Oui" at bounding box center [0, 0] width 0 height 0
click at [510, 254] on button "Valider" at bounding box center [507, 263] width 71 height 23
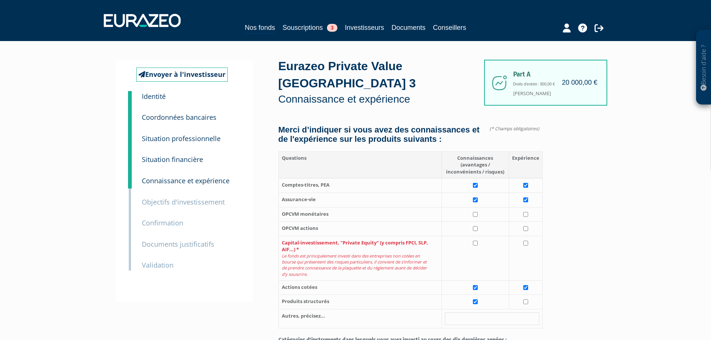
click at [476, 241] on input "checkbox" at bounding box center [475, 243] width 5 height 5
checkbox input "true"
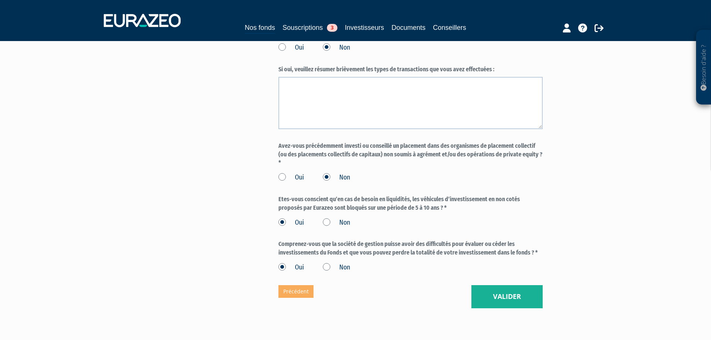
scroll to position [635, 0]
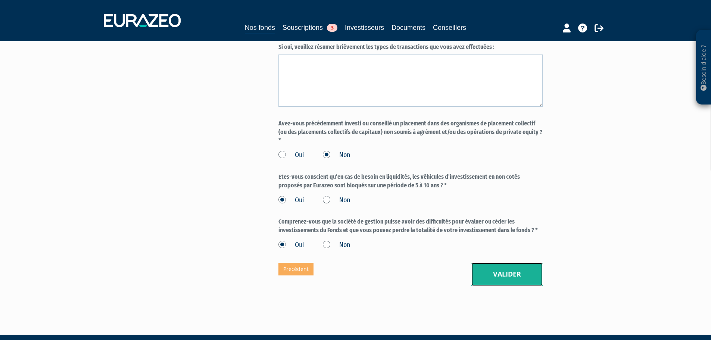
click at [520, 270] on button "Valider" at bounding box center [507, 274] width 71 height 23
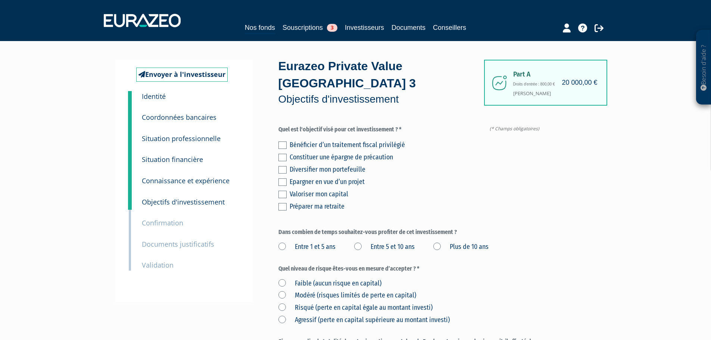
click at [283, 191] on label at bounding box center [283, 194] width 8 height 7
click at [0, 0] on input "checkbox" at bounding box center [0, 0] width 0 height 0
click at [283, 166] on label at bounding box center [283, 169] width 8 height 7
click at [0, 0] on input "checkbox" at bounding box center [0, 0] width 0 height 0
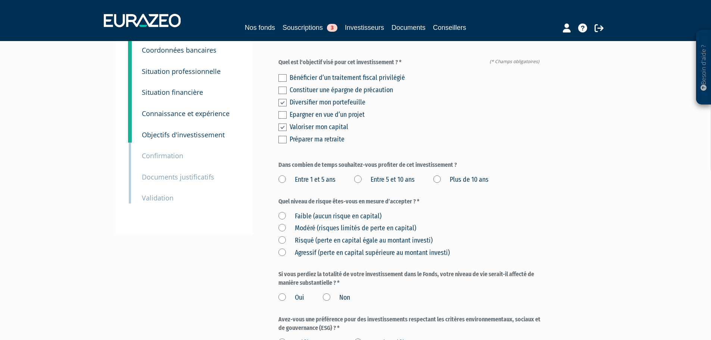
scroll to position [75, 0]
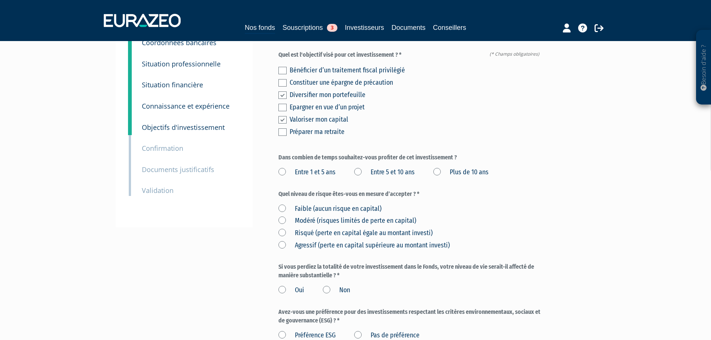
click at [439, 168] on label "Plus de 10 ans" at bounding box center [461, 173] width 55 height 10
click at [0, 0] on ans "Plus de 10 ans" at bounding box center [0, 0] width 0 height 0
click at [283, 229] on label "Risqué (perte en capital égale au montant investi)" at bounding box center [356, 234] width 154 height 10
click at [0, 0] on investi\) "Risqué (perte en capital égale au montant investi)" at bounding box center [0, 0] width 0 height 0
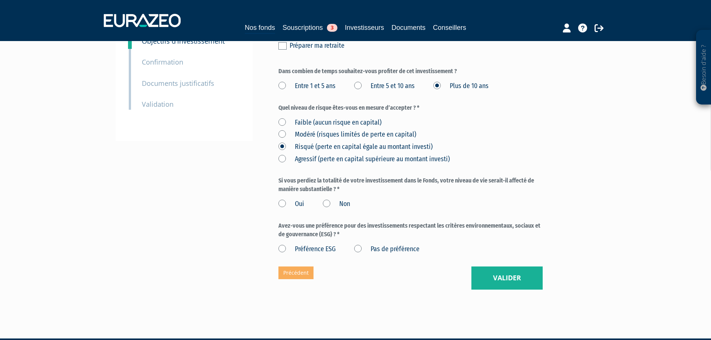
scroll to position [166, 0]
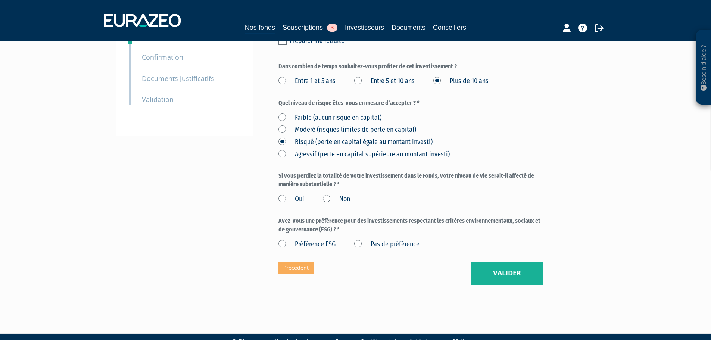
click at [329, 195] on label "Non" at bounding box center [336, 200] width 27 height 10
click at [0, 0] on input "Non" at bounding box center [0, 0] width 0 height 0
click at [360, 240] on label "Pas de préférence" at bounding box center [386, 245] width 65 height 10
click at [0, 0] on préférence "Pas de préférence" at bounding box center [0, 0] width 0 height 0
click at [508, 262] on button "Valider" at bounding box center [507, 273] width 71 height 23
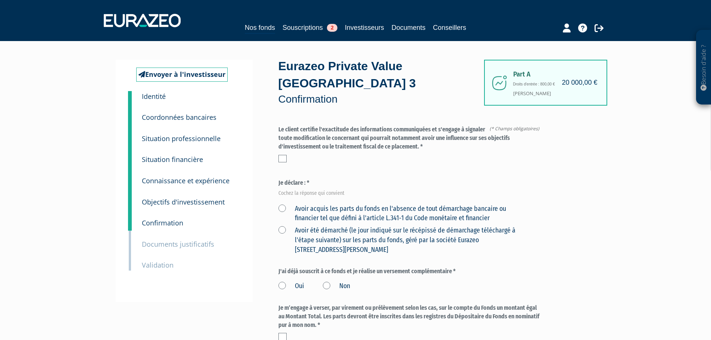
click at [281, 155] on label at bounding box center [283, 158] width 8 height 7
click at [0, 0] on input "checkbox" at bounding box center [0, 0] width 0 height 0
click at [281, 204] on label "Avoir acquis les parts du fonds en l'absence de tout démarchage bancaire ou fin…" at bounding box center [402, 213] width 247 height 19
click at [0, 0] on financier "Avoir acquis les parts du fonds en l'absence de tout démarchage bancaire ou fin…" at bounding box center [0, 0] width 0 height 0
click at [282, 226] on label "Avoir été démarché (le jour indiqué sur le récépissé de démarchage téléchargé à…" at bounding box center [402, 240] width 247 height 29
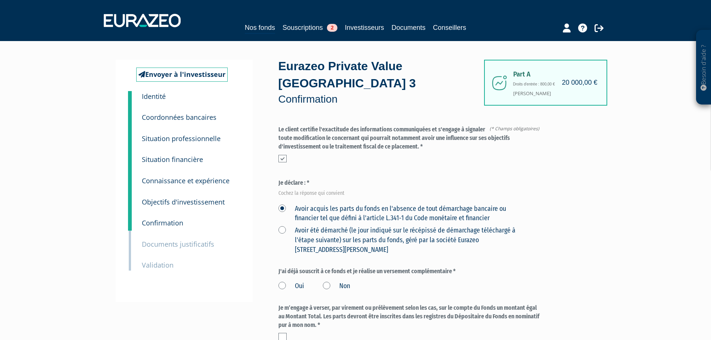
click at [0, 0] on Paris "Avoir été démarché (le jour indiqué sur le récépissé de démarchage téléchargé à…" at bounding box center [0, 0] width 0 height 0
click at [283, 204] on label "Avoir acquis les parts du fonds en l'absence de tout démarchage bancaire ou fin…" at bounding box center [402, 213] width 247 height 19
click at [0, 0] on financier "Avoir acquis les parts du fonds en l'absence de tout démarchage bancaire ou fin…" at bounding box center [0, 0] width 0 height 0
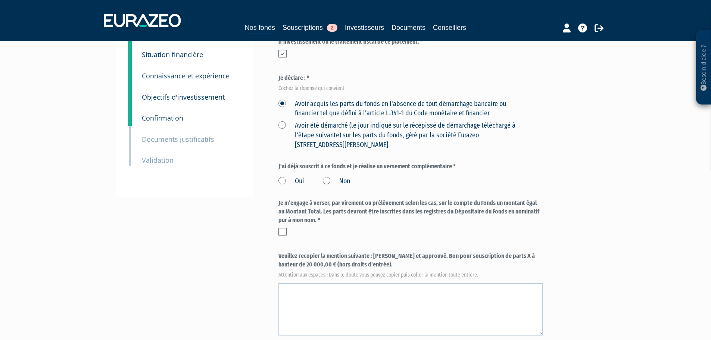
scroll to position [112, 0]
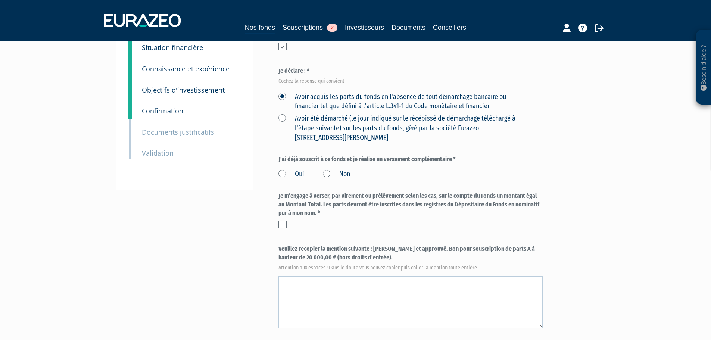
click at [326, 170] on label "Non" at bounding box center [336, 175] width 27 height 10
click at [0, 0] on input "Non" at bounding box center [0, 0] width 0 height 0
click at [281, 221] on label at bounding box center [283, 224] width 8 height 7
click at [0, 0] on input "checkbox" at bounding box center [0, 0] width 0 height 0
drag, startPoint x: 375, startPoint y: 231, endPoint x: 379, endPoint y: 240, distance: 9.5
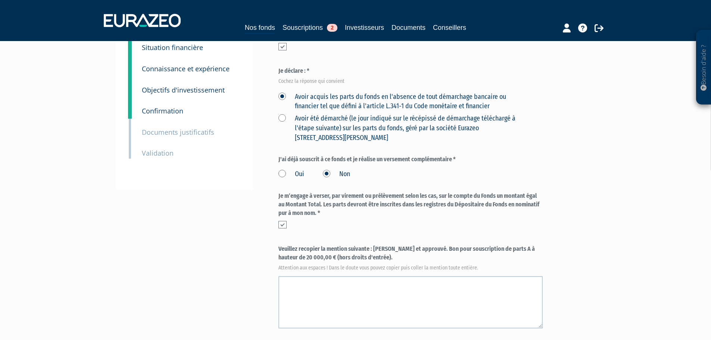
click at [379, 245] on label "Veuillez recopier la mention suivante : Lu et approuvé. Bon pour souscription d…" at bounding box center [411, 257] width 264 height 25
copy label "Lu et approuvé. Bon pour souscription de parts A à hauteur de 20 000,00 € (hors…"
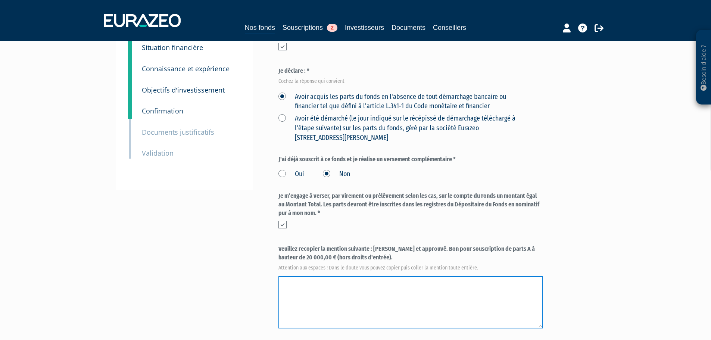
click at [348, 276] on textarea at bounding box center [411, 302] width 264 height 52
paste textarea "Lu et approuvé. Bon pour souscription de parts A à hauteur de 20 000,00 € (hors…"
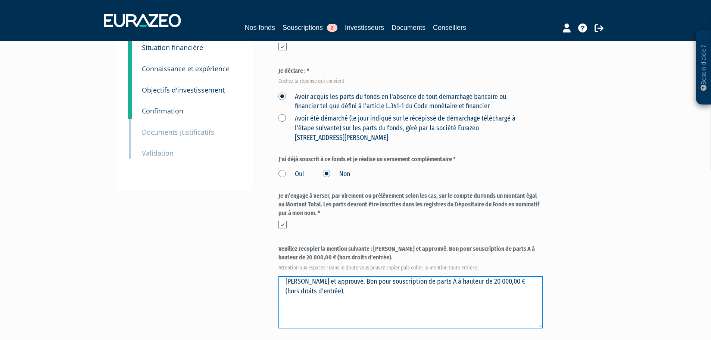
drag, startPoint x: 349, startPoint y: 265, endPoint x: 257, endPoint y: 268, distance: 91.6
click at [257, 268] on div "Envoyer à l'investisseur 1 Identité 2 Coordonnées bancaires 3 Situation profess…" at bounding box center [355, 201] width 469 height 506
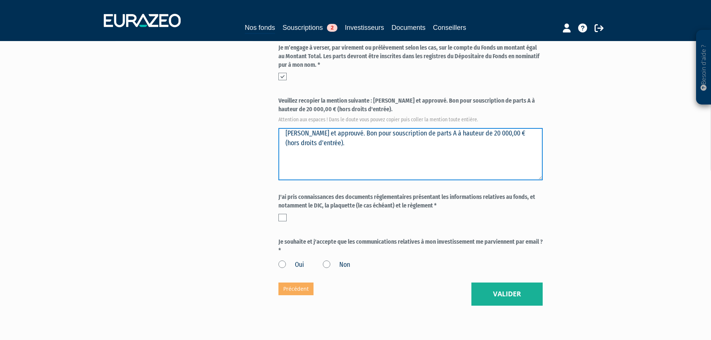
scroll to position [261, 0]
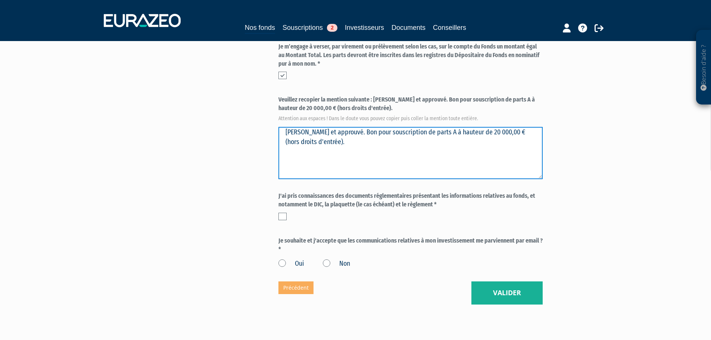
type textarea "Lu et approuvé. Bon pour souscription de parts A à hauteur de 20 000,00 € (hors…"
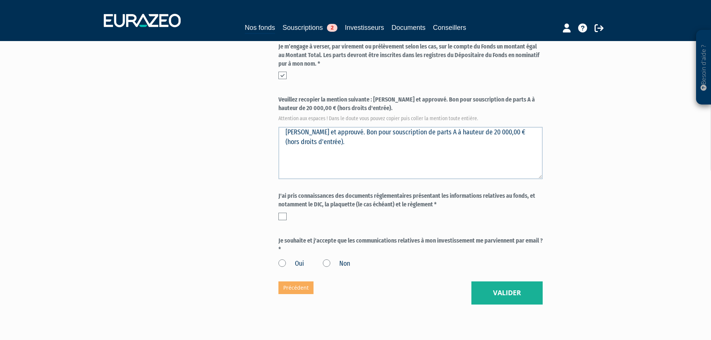
click at [282, 213] on label at bounding box center [283, 216] width 8 height 7
click at [0, 0] on input "checkbox" at bounding box center [0, 0] width 0 height 0
drag, startPoint x: 280, startPoint y: 246, endPoint x: 369, endPoint y: 246, distance: 88.9
click at [283, 259] on label "Oui" at bounding box center [292, 264] width 26 height 10
click at [0, 0] on input "Oui" at bounding box center [0, 0] width 0 height 0
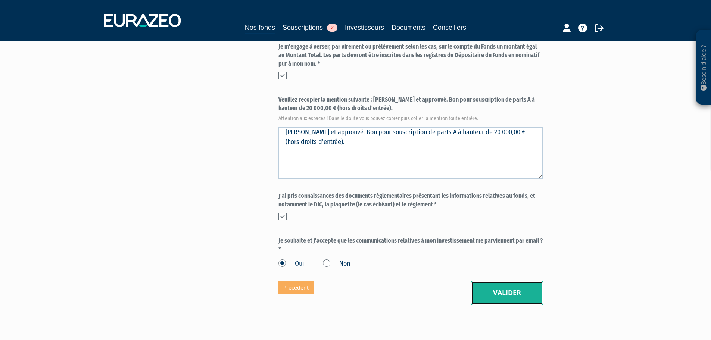
click at [498, 282] on button "Valider" at bounding box center [507, 293] width 71 height 23
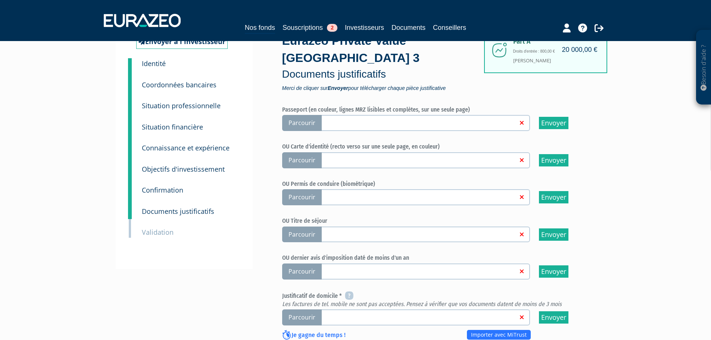
scroll to position [75, 0]
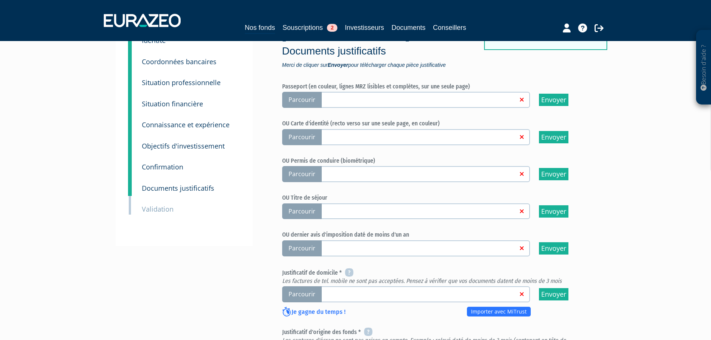
click at [301, 92] on span "Parcourir" at bounding box center [302, 100] width 40 height 16
click at [0, 0] on input "Parcourir" at bounding box center [0, 0] width 0 height 0
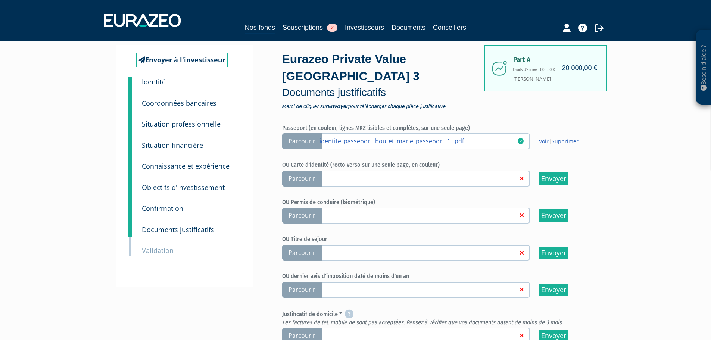
scroll to position [75, 0]
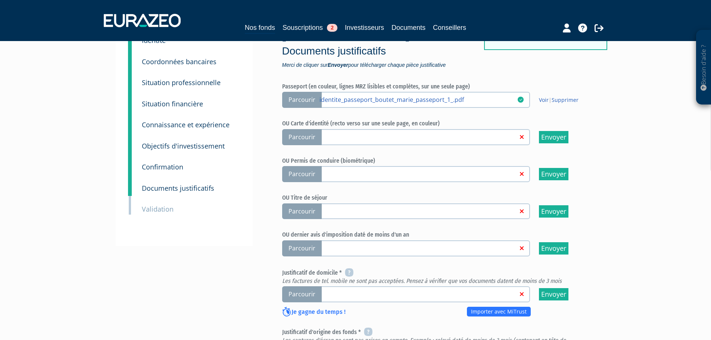
click at [615, 221] on div "Besoin d'aide ? × J'ai besoin d'aide Si vous avez une question à propos du fonc…" at bounding box center [355, 220] width 711 height 590
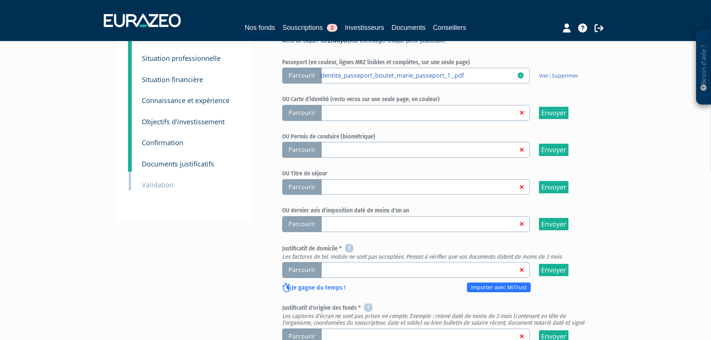
scroll to position [112, 0]
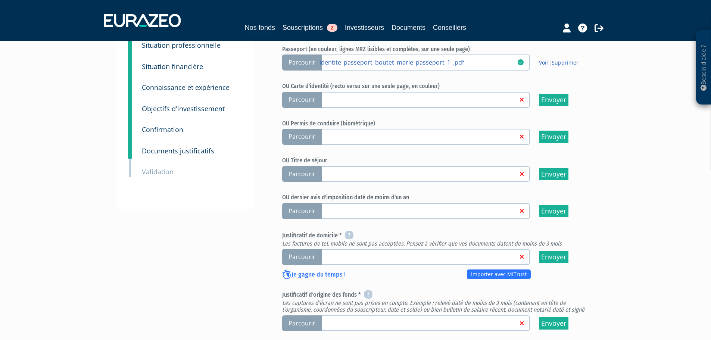
click at [275, 235] on div "Envoyer à l'investisseur 1 Identité 2 Coordonnées bancaires 3 Situation profess…" at bounding box center [355, 212] width 469 height 493
click at [258, 240] on div "Envoyer à l'investisseur 1 Identité 2 Coordonnées bancaires 3 Situation profess…" at bounding box center [355, 212] width 469 height 493
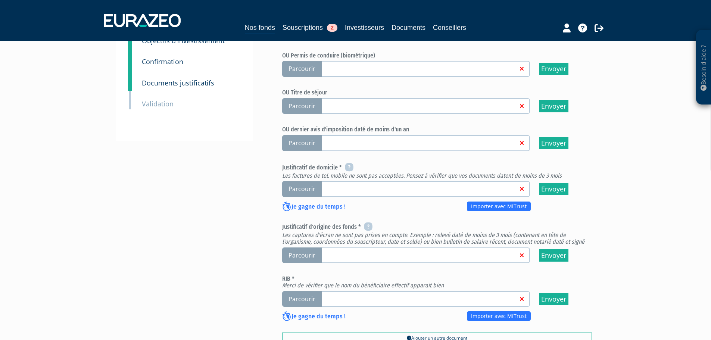
scroll to position [187, 0]
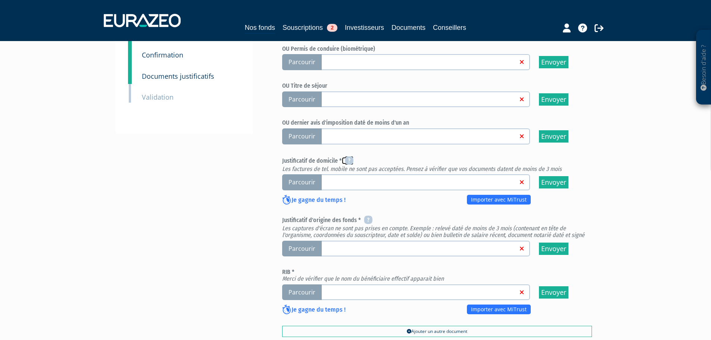
click at [352, 156] on icon at bounding box center [349, 160] width 9 height 9
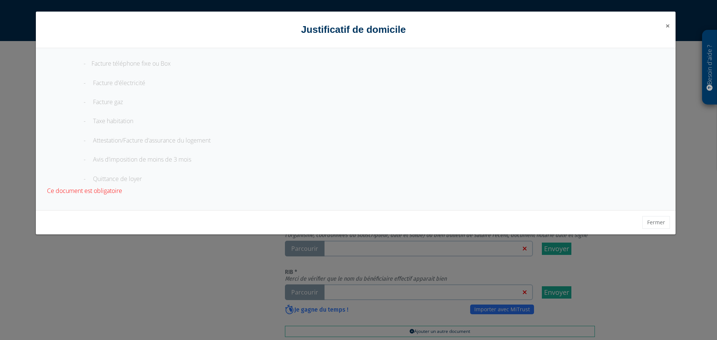
click at [669, 27] on span "×" at bounding box center [668, 26] width 4 height 10
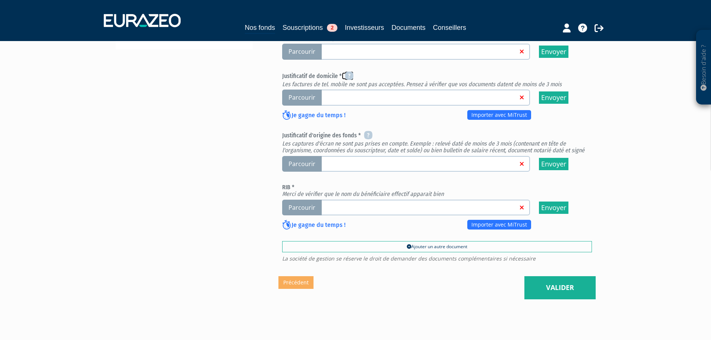
scroll to position [286, 0]
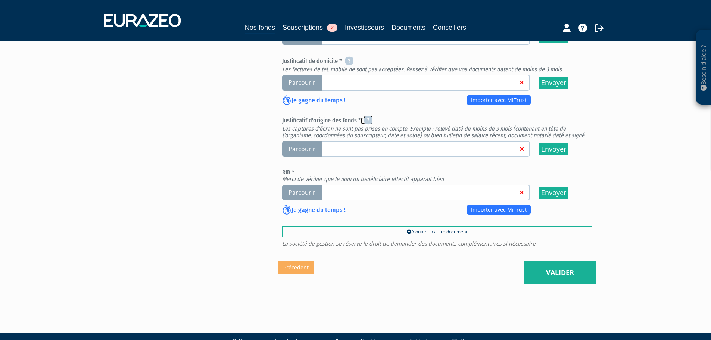
click at [369, 116] on icon at bounding box center [368, 120] width 9 height 9
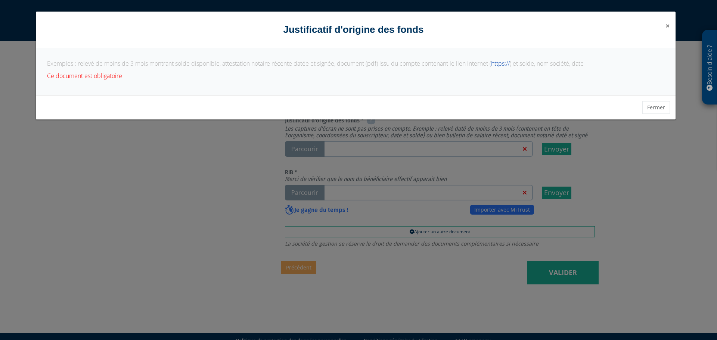
click at [667, 26] on span "×" at bounding box center [668, 26] width 4 height 10
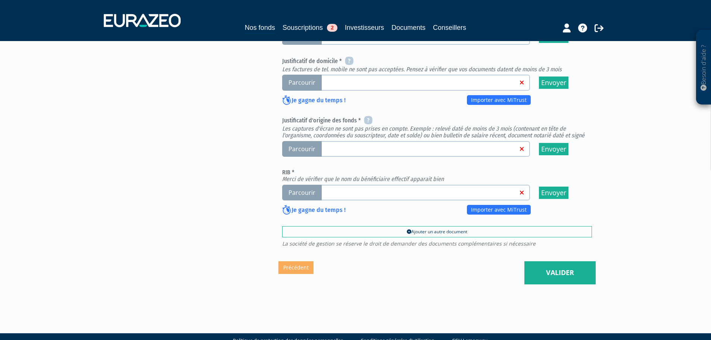
click at [196, 190] on div "Envoyer à l'investisseur 1 Identité 2 Coordonnées bancaires 3 Situation profess…" at bounding box center [355, 38] width 469 height 493
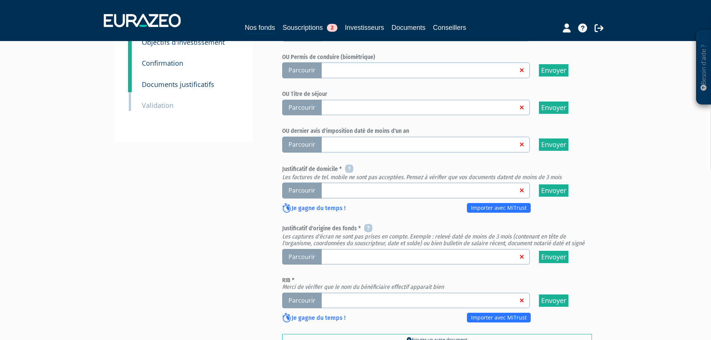
scroll to position [174, 0]
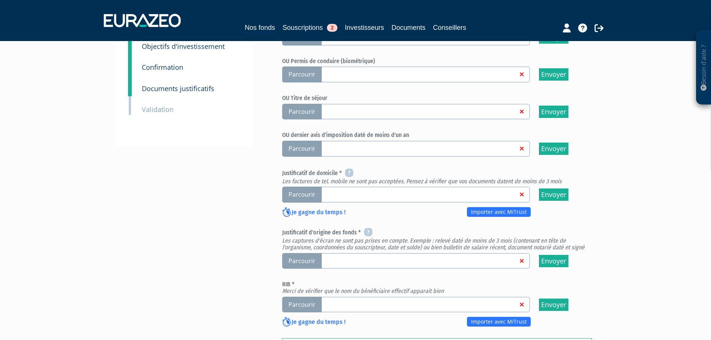
click at [304, 297] on span "Parcourir" at bounding box center [302, 305] width 40 height 16
click at [0, 0] on input "Parcourir" at bounding box center [0, 0] width 0 height 0
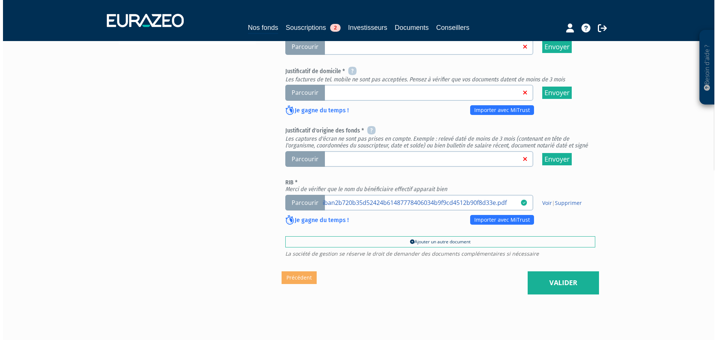
scroll to position [286, 0]
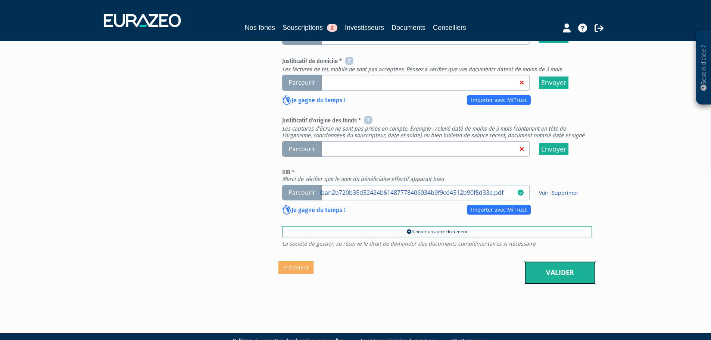
click at [561, 261] on link "Valider" at bounding box center [560, 272] width 71 height 23
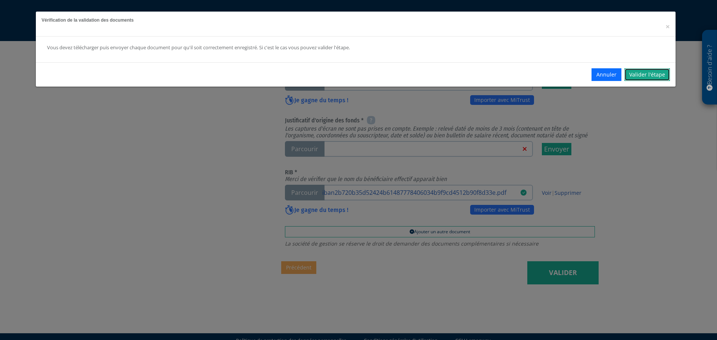
click at [642, 78] on link "Valider l'étape" at bounding box center [647, 74] width 46 height 13
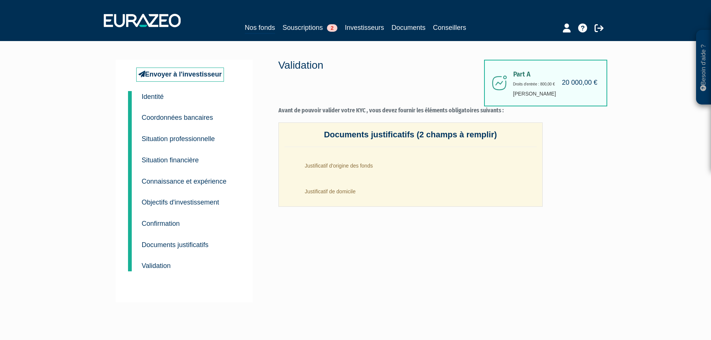
click at [231, 272] on div "Envoyer à l'investisseur 1 Identité 2 Coordonnées bancaires 3 Situation profess…" at bounding box center [184, 181] width 137 height 243
